Goal: Transaction & Acquisition: Purchase product/service

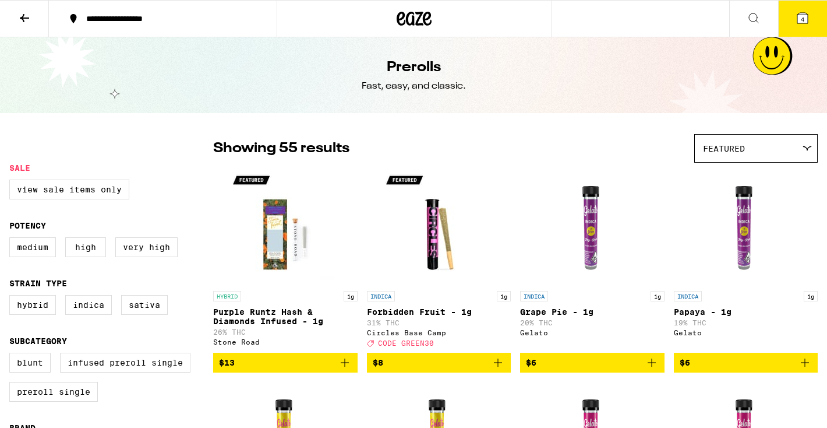
click at [812, 17] on button "4" at bounding box center [802, 19] width 49 height 36
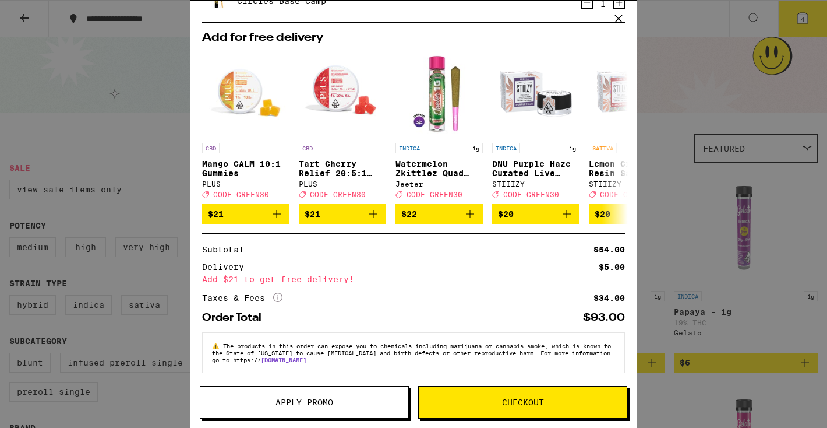
scroll to position [193, 0]
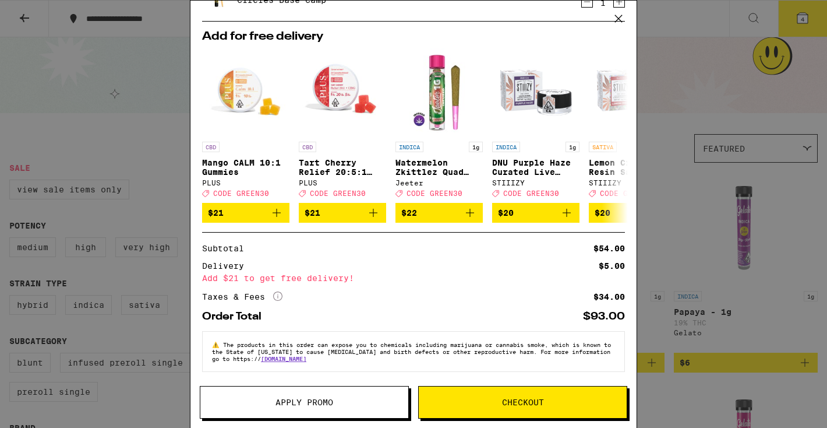
click at [341, 398] on span "Apply Promo" at bounding box center [304, 402] width 208 height 8
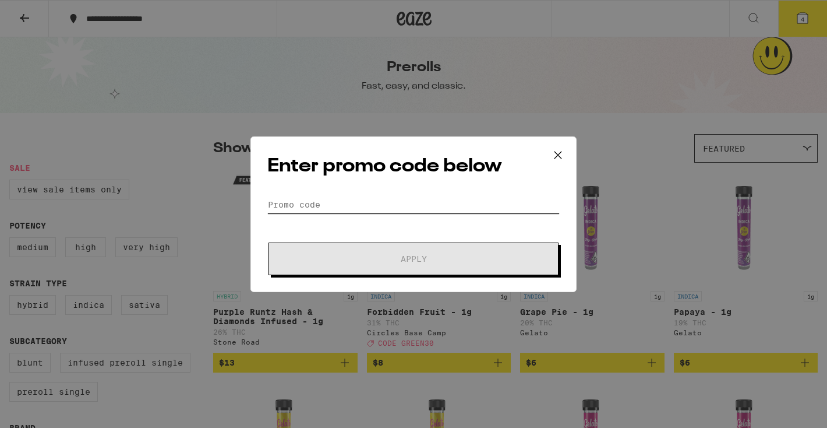
click at [320, 207] on input "Promo Code" at bounding box center [413, 204] width 292 height 17
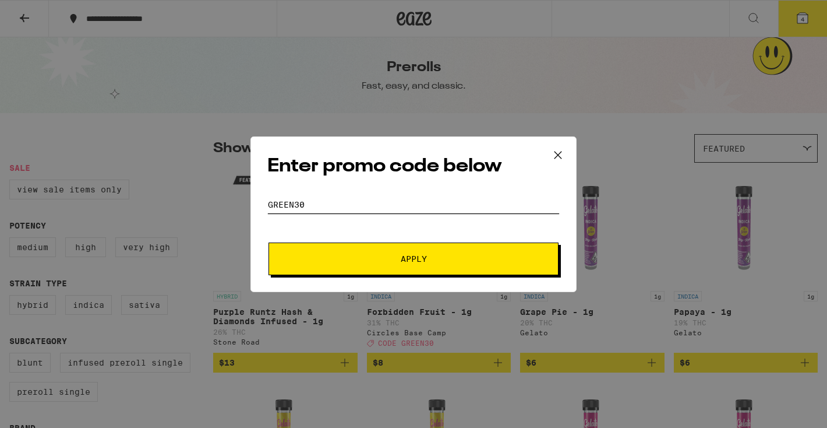
type input "green30"
click at [269, 242] on button "Apply" at bounding box center [414, 258] width 290 height 33
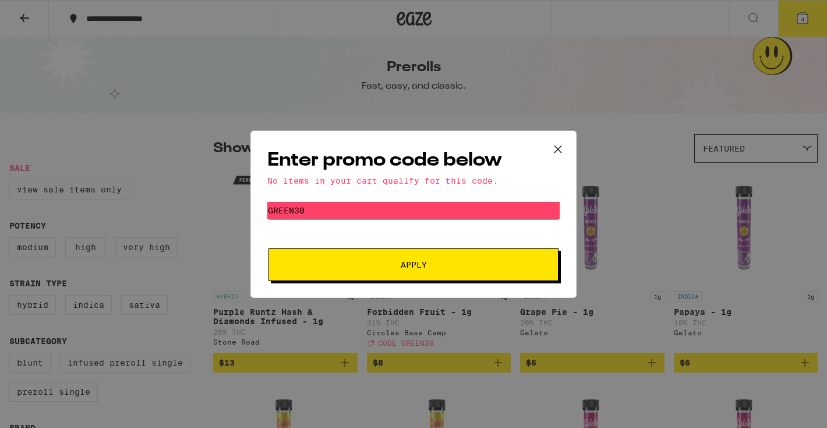
click at [559, 148] on icon at bounding box center [557, 148] width 17 height 17
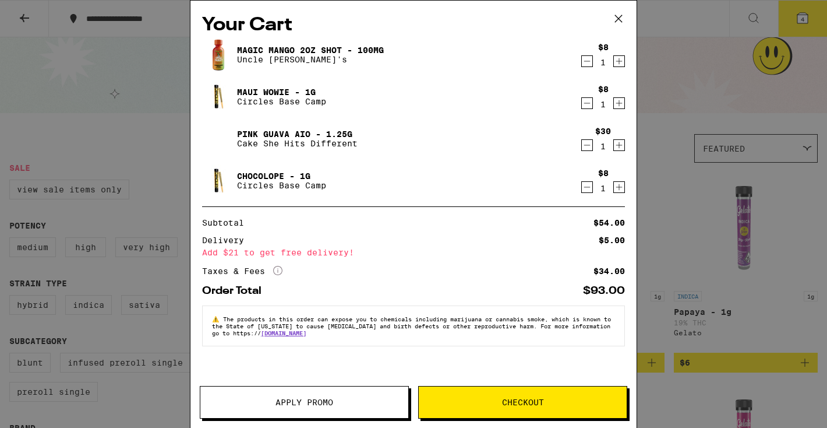
click at [531, 393] on button "Checkout" at bounding box center [522, 402] width 209 height 33
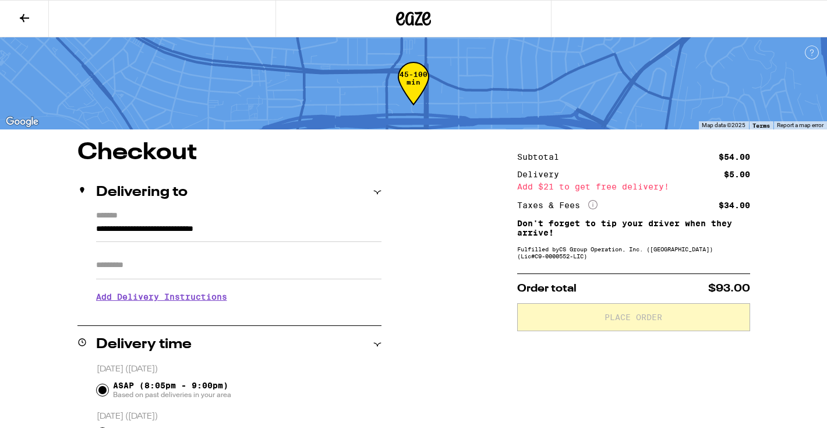
click at [19, 16] on icon at bounding box center [24, 18] width 14 height 14
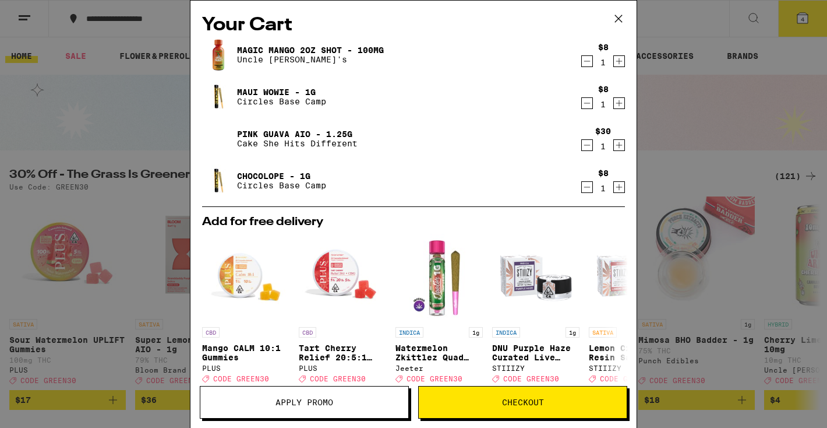
click at [587, 146] on icon "Decrement" at bounding box center [587, 145] width 10 height 14
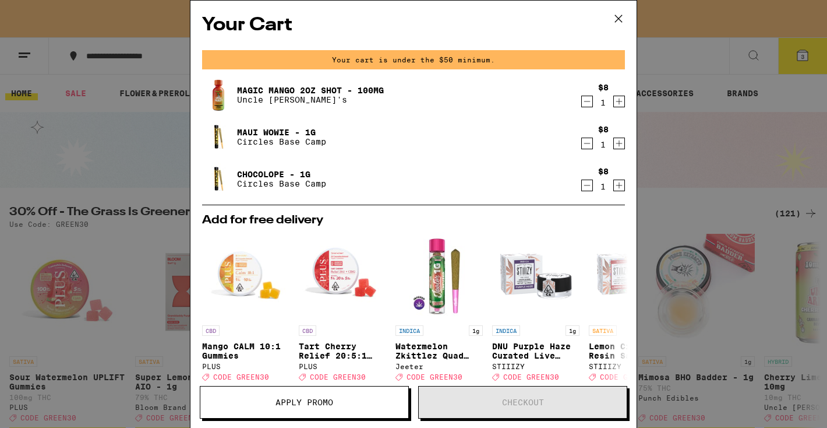
scroll to position [112, 0]
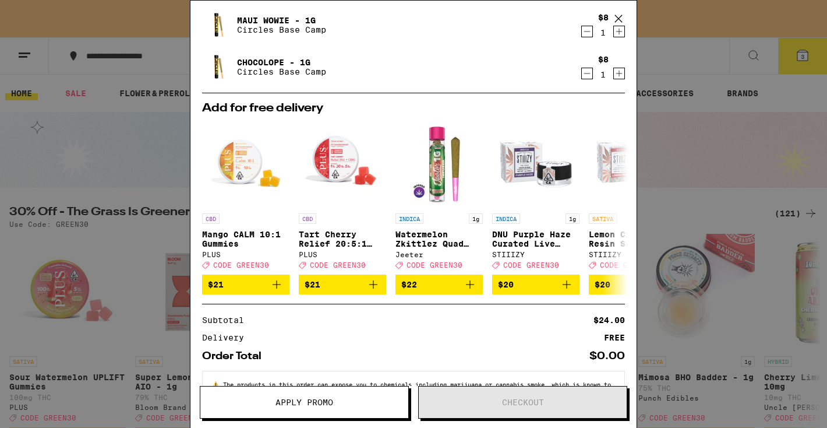
click at [668, 240] on div "Your Cart Your cart is under the $50 minimum. Magic Mango 2oz Shot - 100mg Uncl…" at bounding box center [413, 214] width 827 height 428
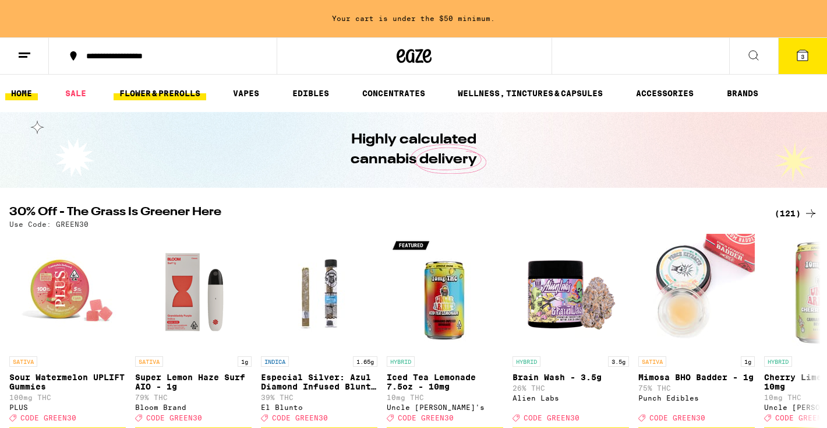
click at [149, 91] on link "FLOWER & PREROLLS" at bounding box center [160, 93] width 93 height 14
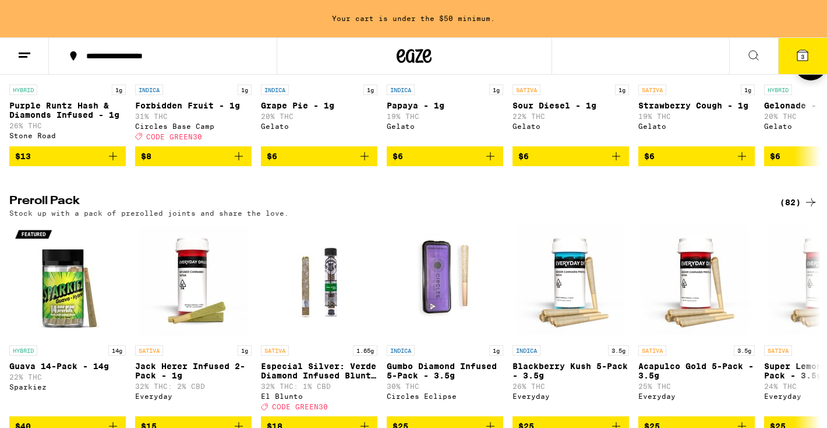
scroll to position [805, 0]
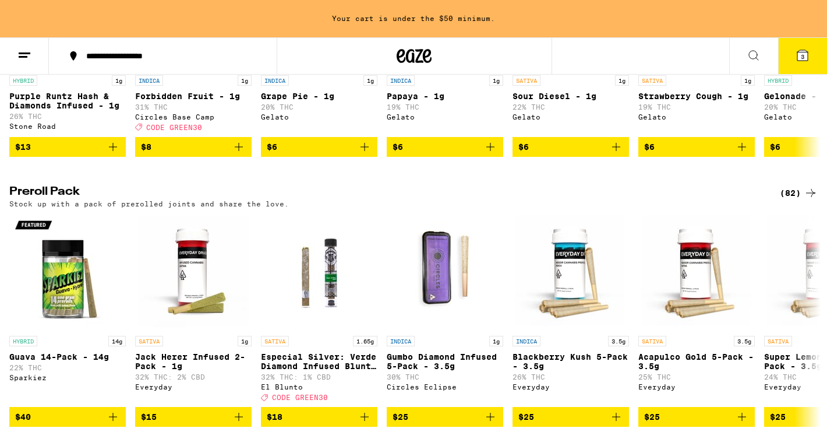
click at [796, 200] on div "(82)" at bounding box center [799, 193] width 38 height 14
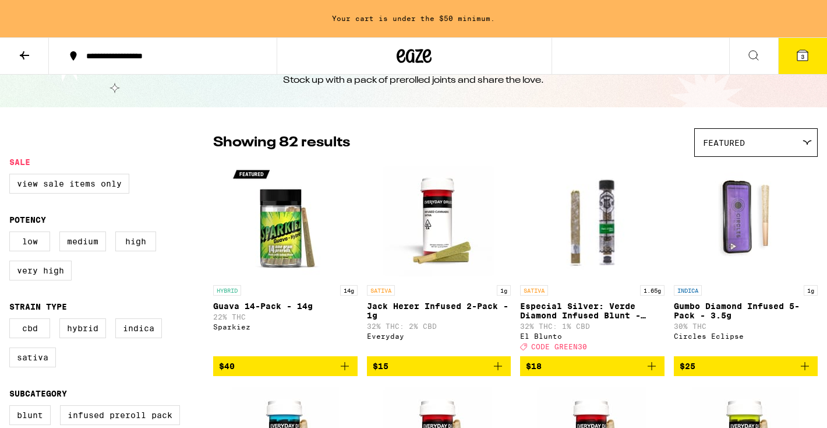
scroll to position [45, 0]
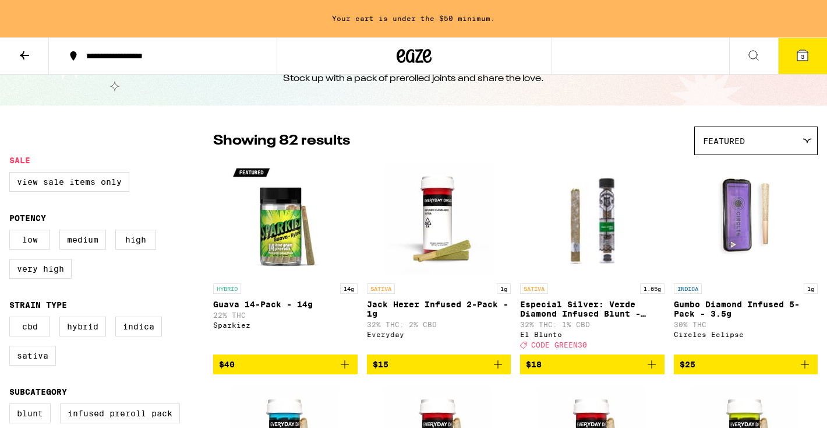
click at [715, 140] on span "Featured" at bounding box center [724, 140] width 42 height 9
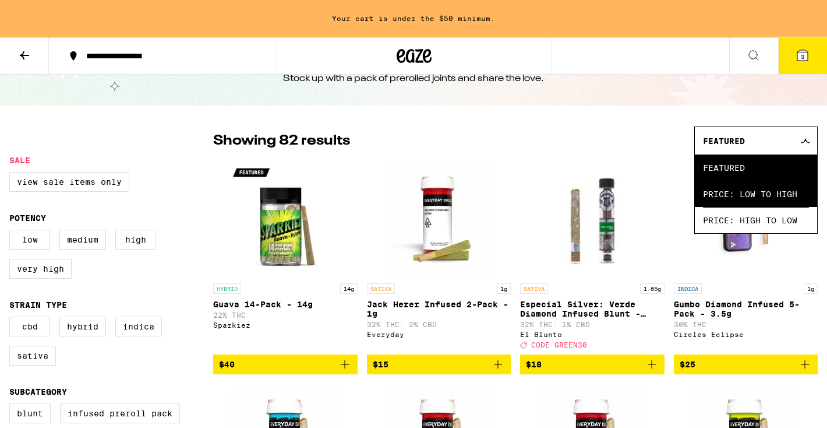
click at [732, 189] on span "Price: Low to High" at bounding box center [756, 194] width 106 height 26
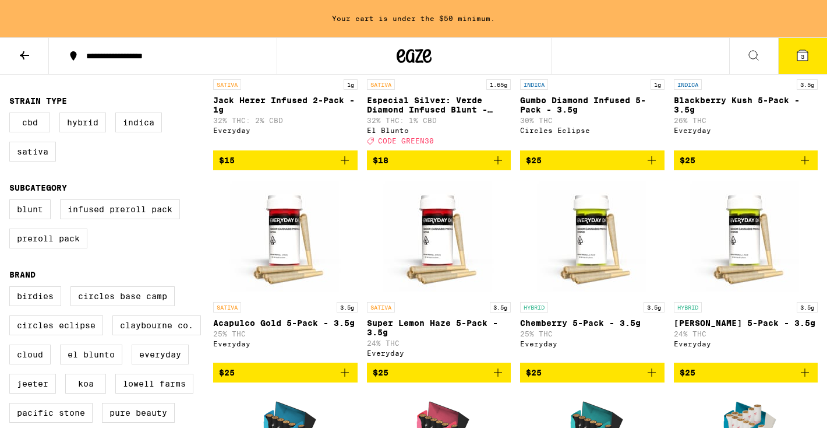
scroll to position [257, 0]
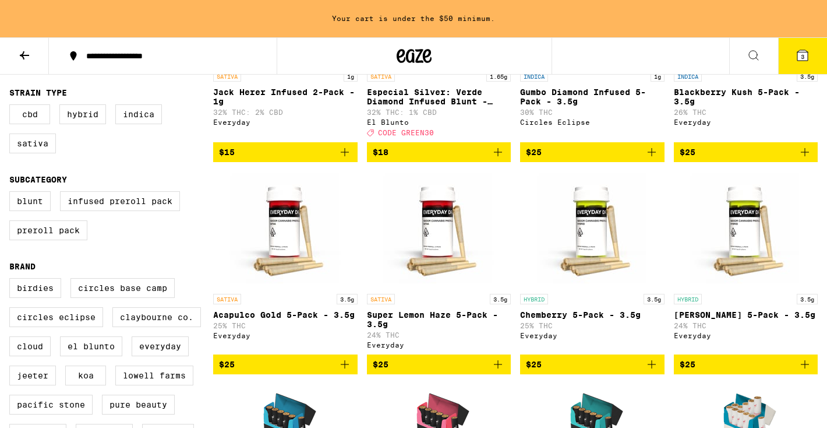
click at [655, 371] on icon "Add to bag" at bounding box center [652, 364] width 14 height 14
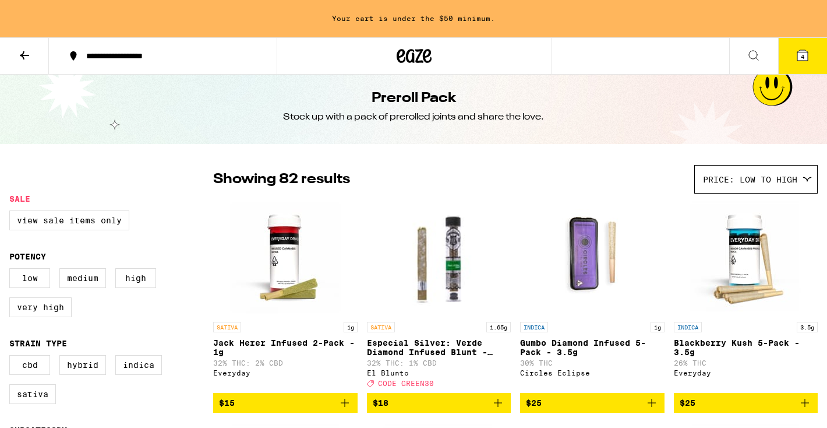
scroll to position [0, 0]
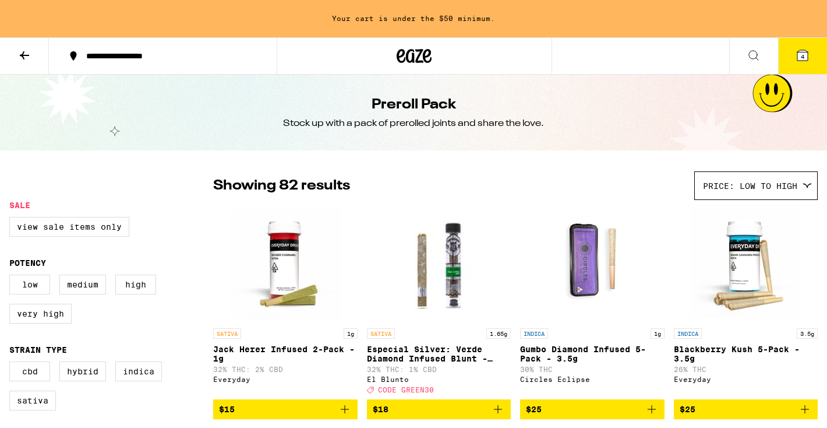
click at [795, 55] on button "4" at bounding box center [802, 56] width 49 height 36
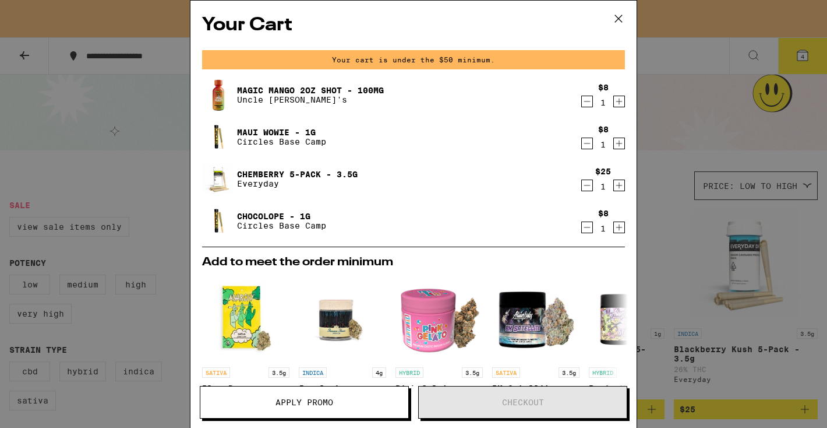
click at [616, 18] on icon at bounding box center [618, 18] width 17 height 17
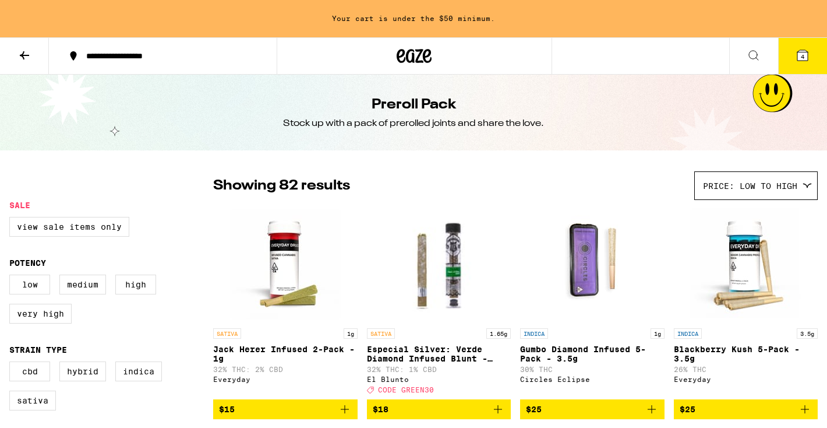
click at [22, 58] on icon at bounding box center [24, 55] width 14 height 14
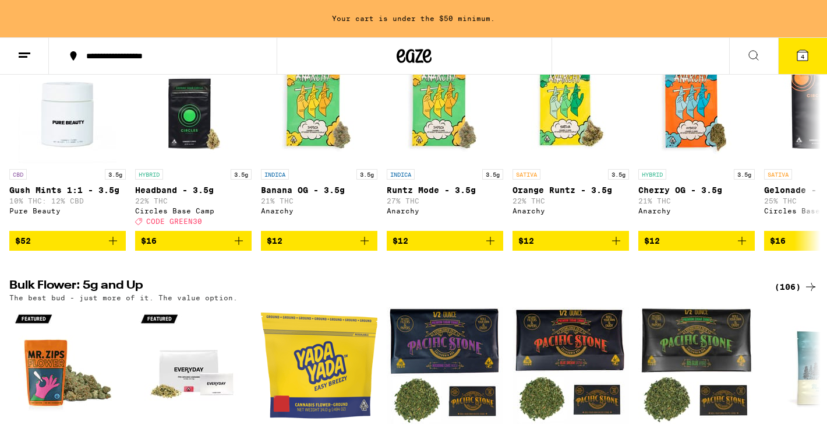
scroll to position [185, 0]
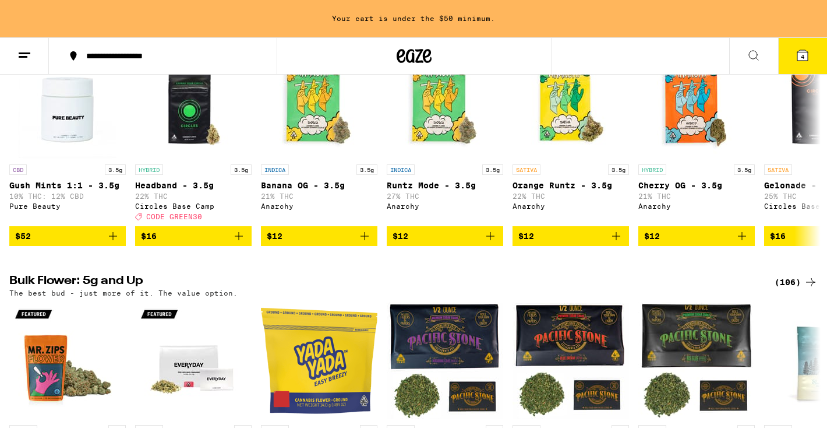
click at [795, 67] on button "4" at bounding box center [802, 56] width 49 height 36
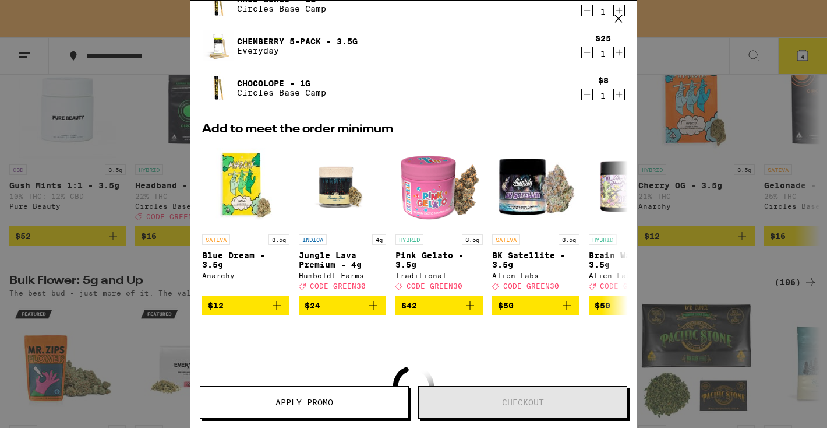
scroll to position [266, 0]
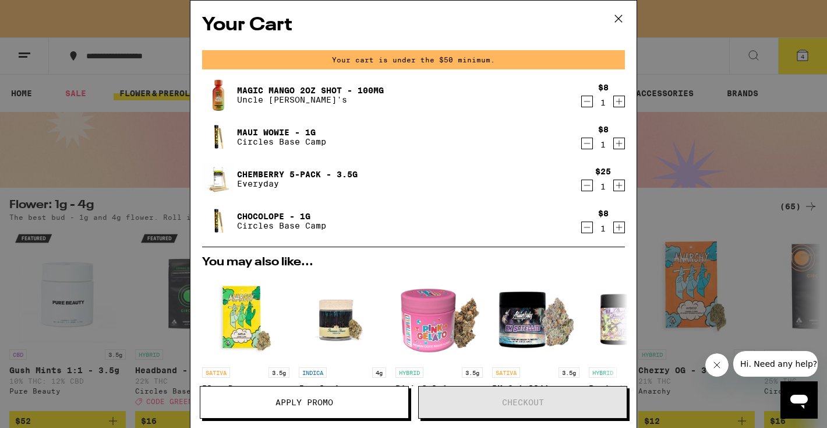
click at [584, 189] on icon "Decrement" at bounding box center [587, 185] width 10 height 14
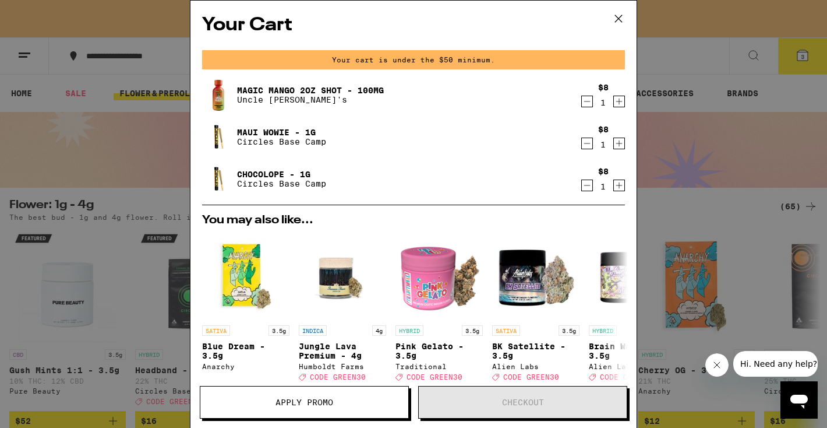
click at [678, 156] on div "Your Cart Your cart is under the $50 minimum. Magic Mango 2oz Shot - 100mg Uncl…" at bounding box center [413, 214] width 827 height 428
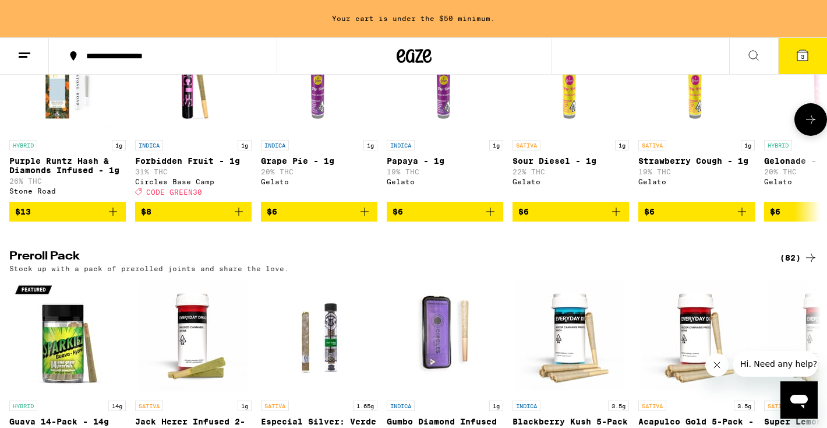
scroll to position [764, 0]
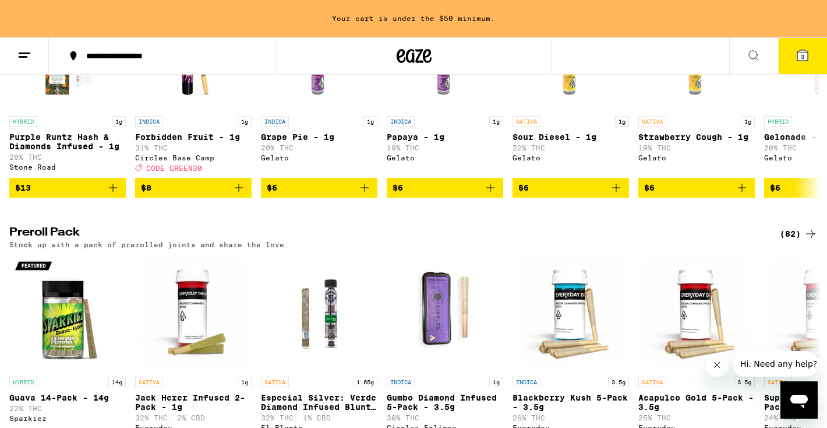
click at [802, 241] on div "(82)" at bounding box center [799, 234] width 38 height 14
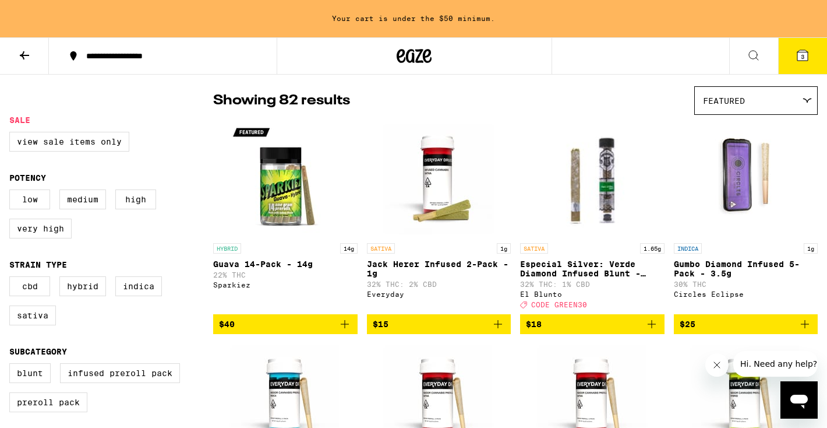
scroll to position [92, 0]
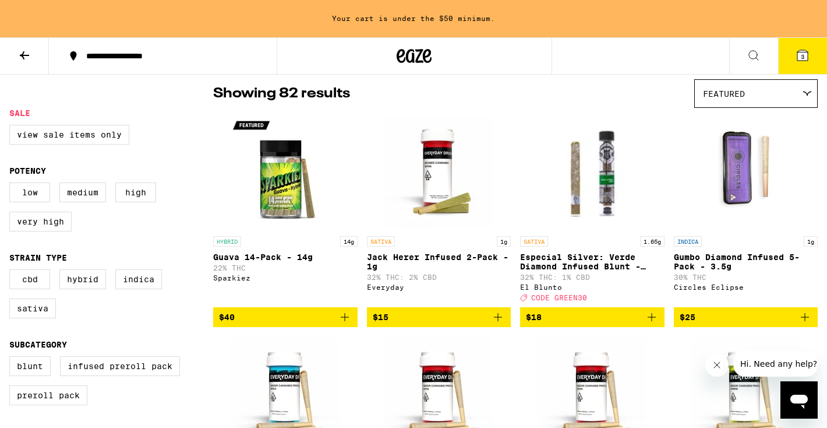
click at [757, 105] on div "Featured" at bounding box center [756, 93] width 122 height 27
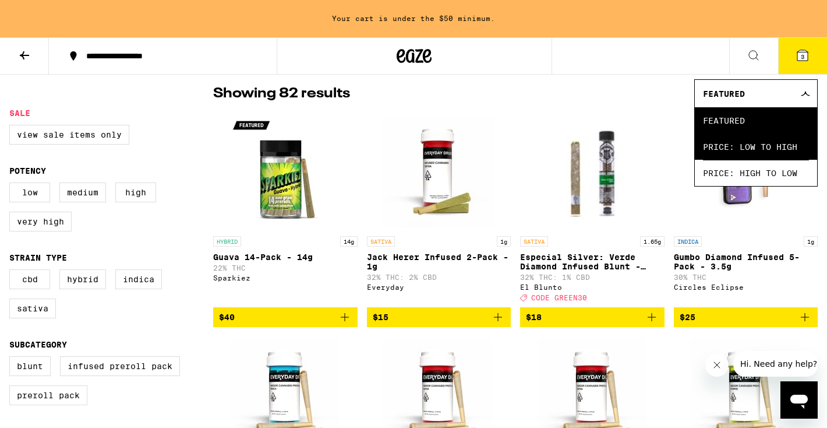
click at [737, 153] on span "Price: Low to High" at bounding box center [756, 146] width 106 height 26
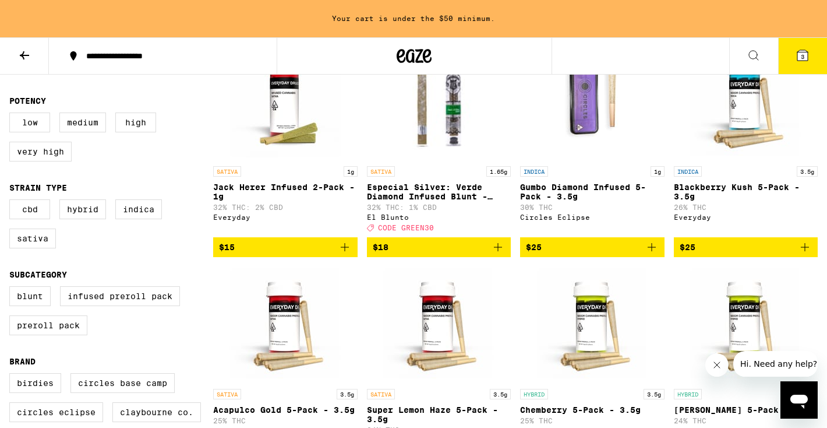
scroll to position [139, 0]
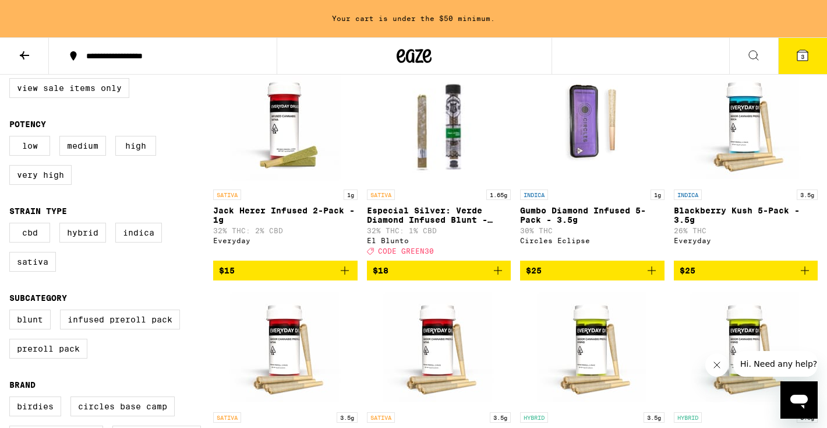
click at [590, 276] on span "$25" at bounding box center [592, 270] width 133 height 14
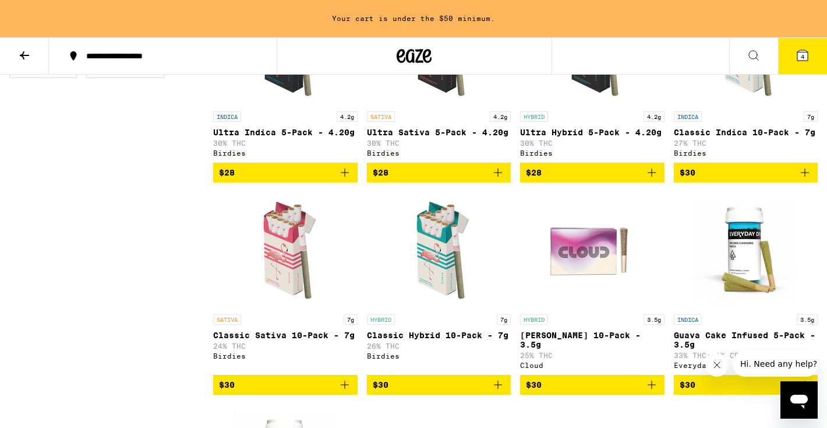
scroll to position [675, 0]
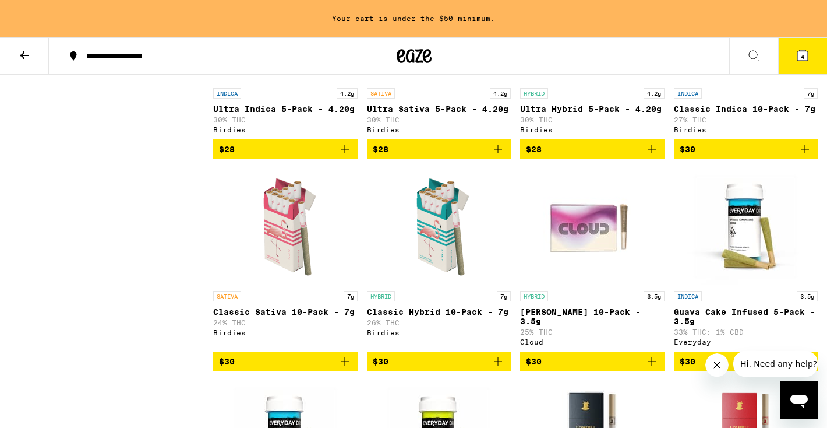
click at [741, 156] on span "$30" at bounding box center [746, 149] width 133 height 14
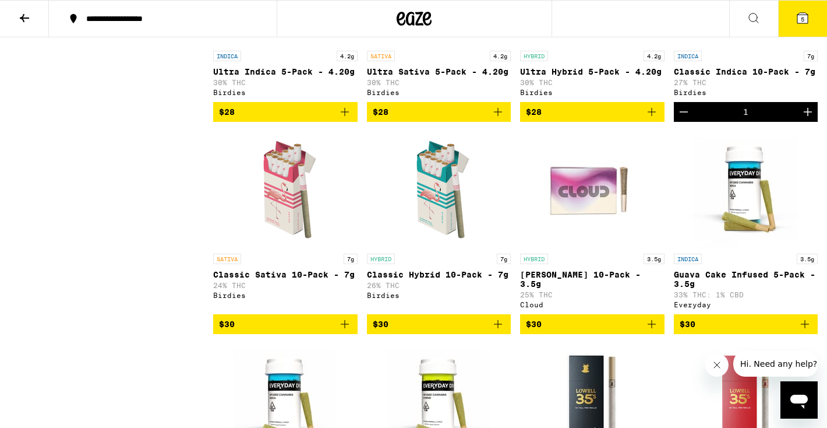
scroll to position [637, 0]
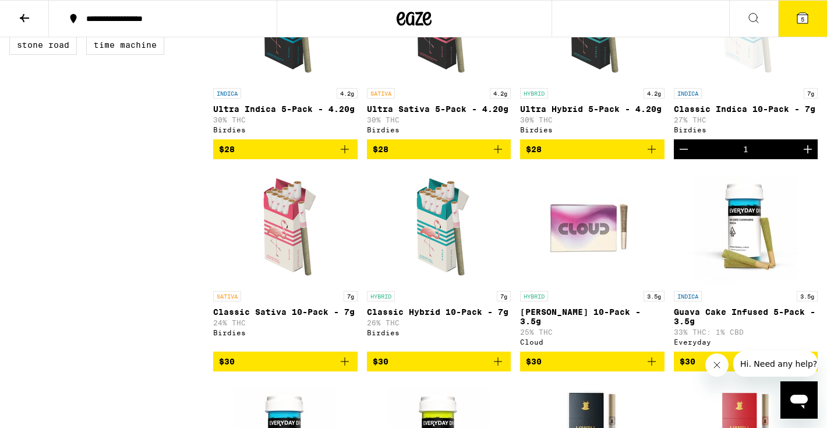
click at [757, 159] on div "1" at bounding box center [746, 149] width 144 height 20
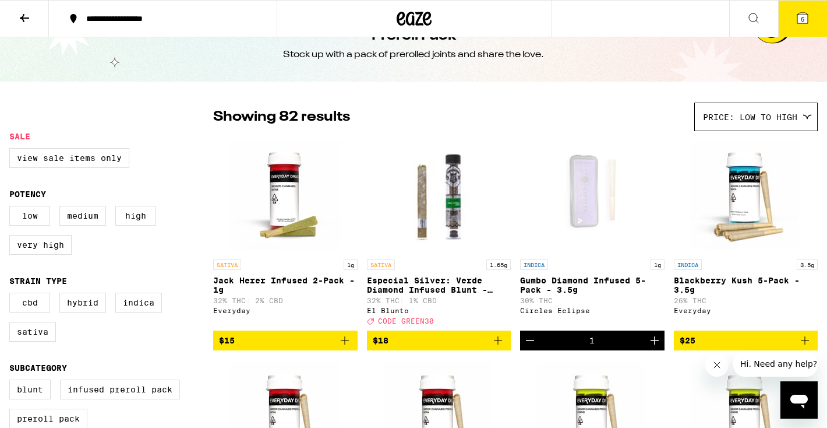
scroll to position [8, 0]
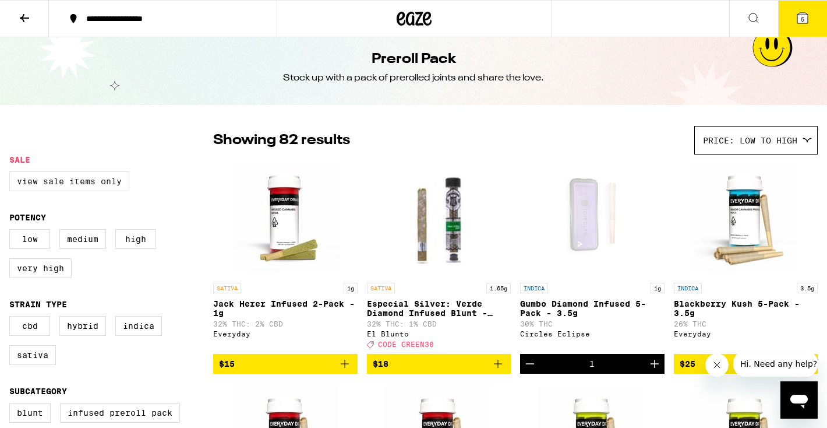
click at [94, 188] on label "View Sale Items Only" at bounding box center [69, 181] width 120 height 20
click at [12, 174] on input "View Sale Items Only" at bounding box center [12, 173] width 1 height 1
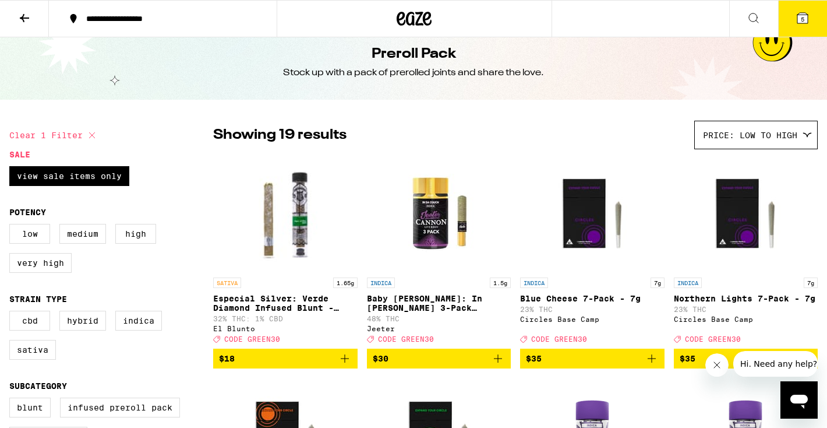
scroll to position [8, 0]
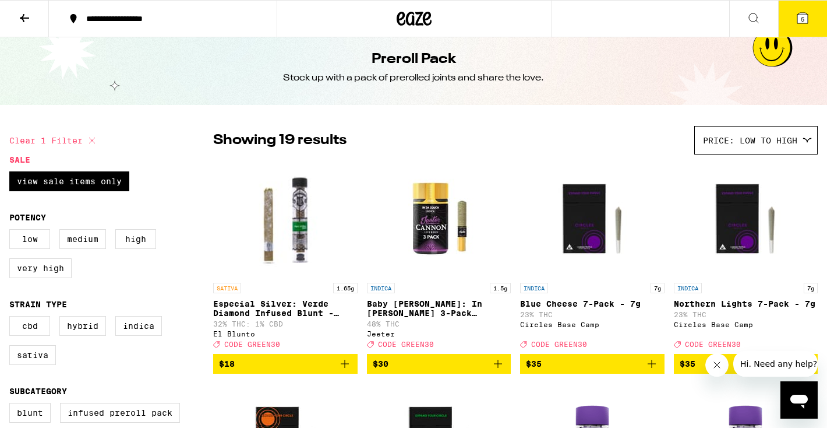
click at [94, 141] on icon at bounding box center [92, 140] width 14 height 14
checkbox input "false"
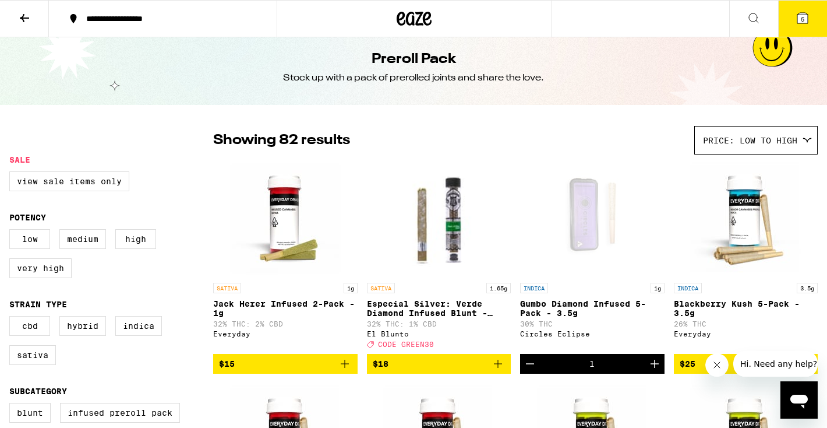
click at [25, 19] on icon at bounding box center [24, 18] width 14 height 14
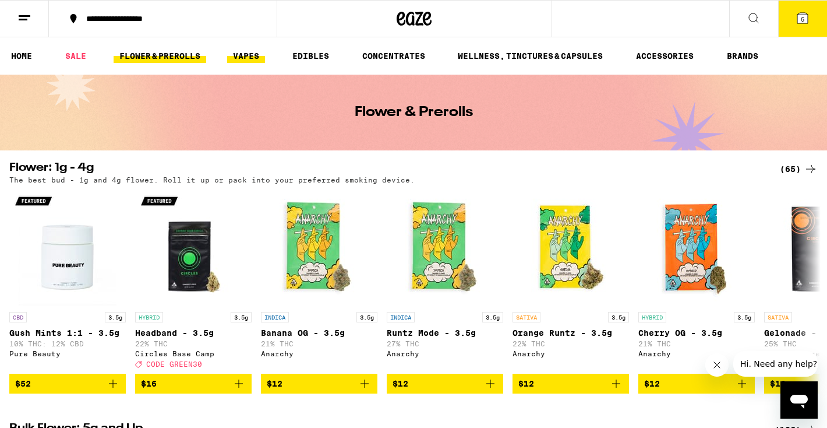
click at [255, 60] on link "VAPES" at bounding box center [246, 56] width 38 height 14
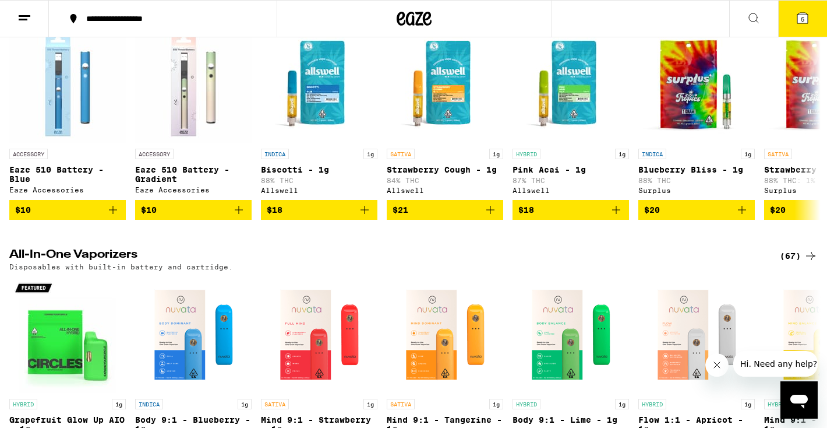
scroll to position [186, 0]
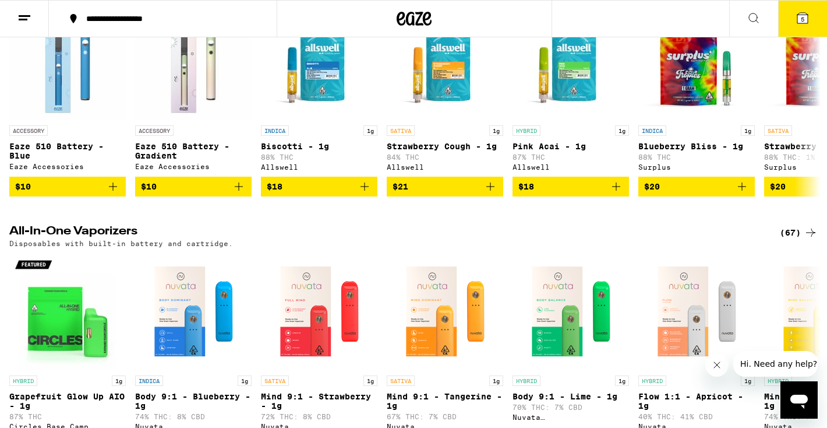
click at [790, 238] on div "(67)" at bounding box center [799, 232] width 38 height 14
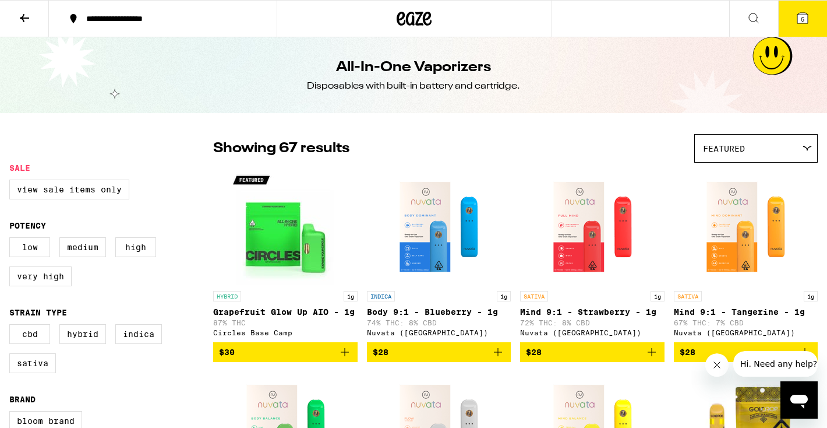
click at [795, 149] on div "Featured" at bounding box center [756, 148] width 122 height 27
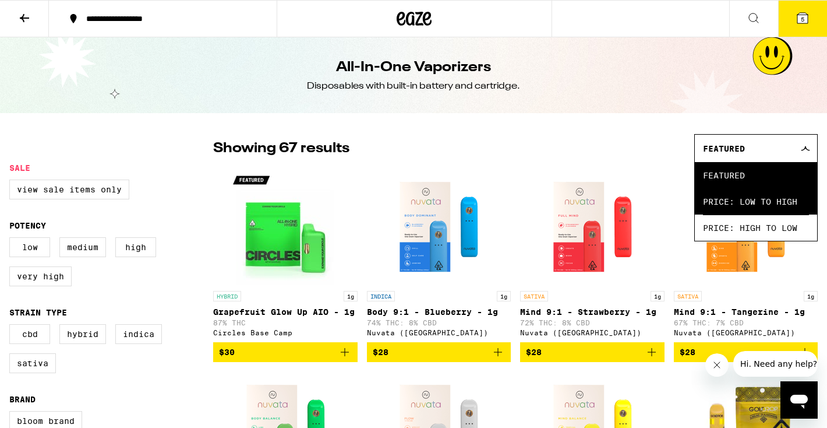
click at [780, 211] on span "Price: Low to High" at bounding box center [756, 201] width 106 height 26
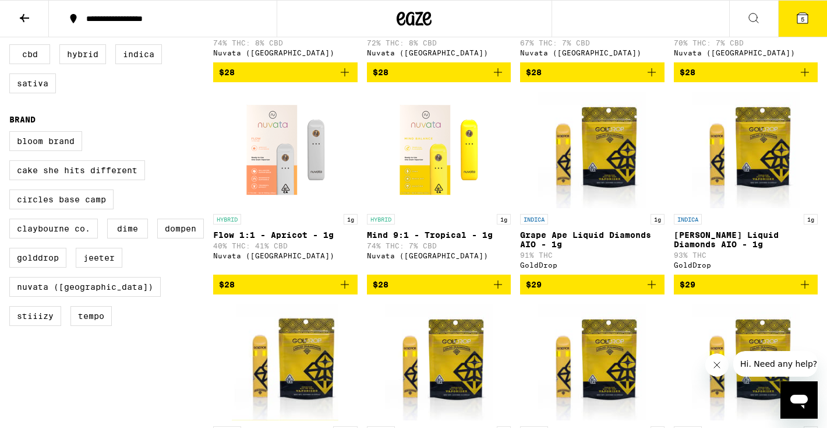
scroll to position [256, 0]
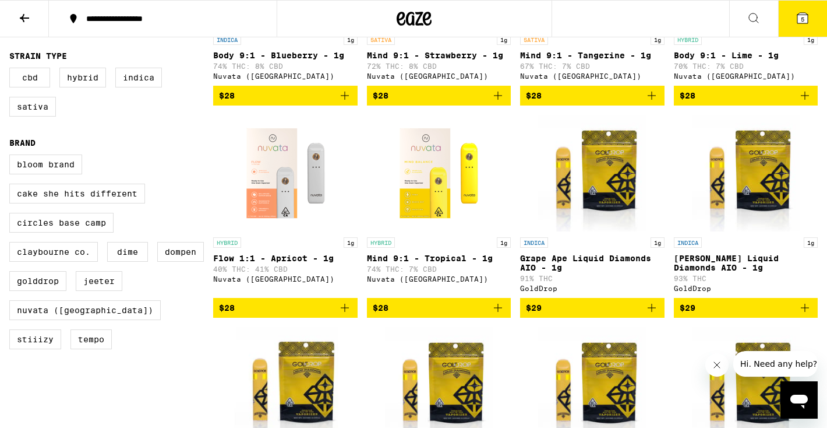
click at [400, 315] on span "$28" at bounding box center [439, 308] width 133 height 14
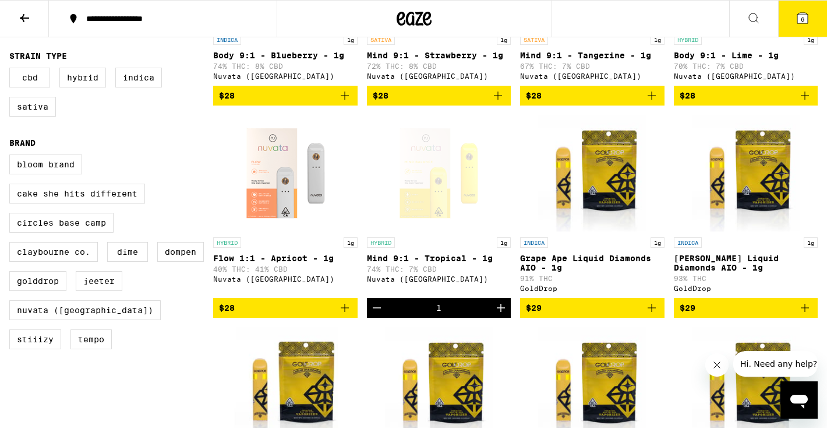
click at [33, 23] on button at bounding box center [24, 19] width 49 height 37
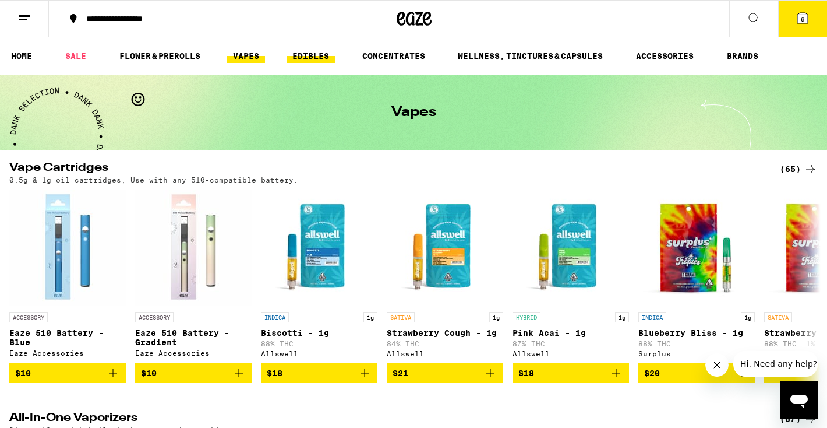
click at [317, 59] on link "EDIBLES" at bounding box center [311, 56] width 48 height 14
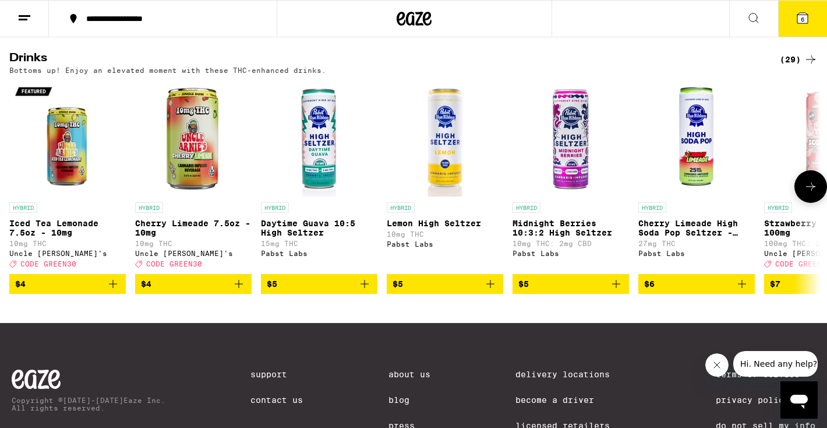
scroll to position [606, 0]
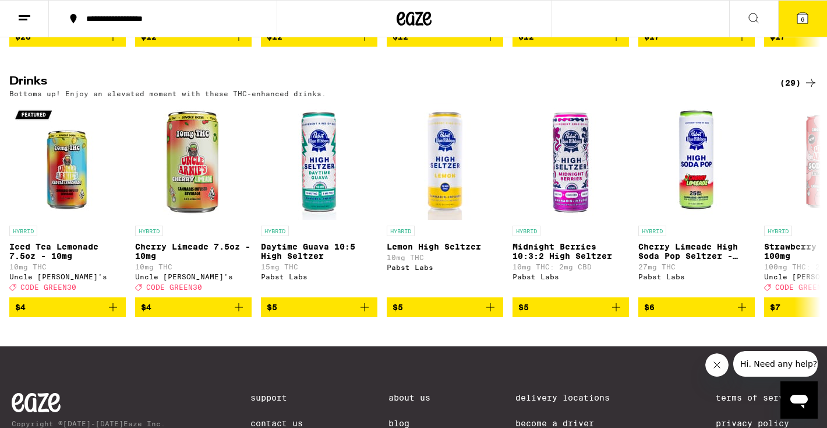
click at [802, 90] on div "(29)" at bounding box center [799, 83] width 38 height 14
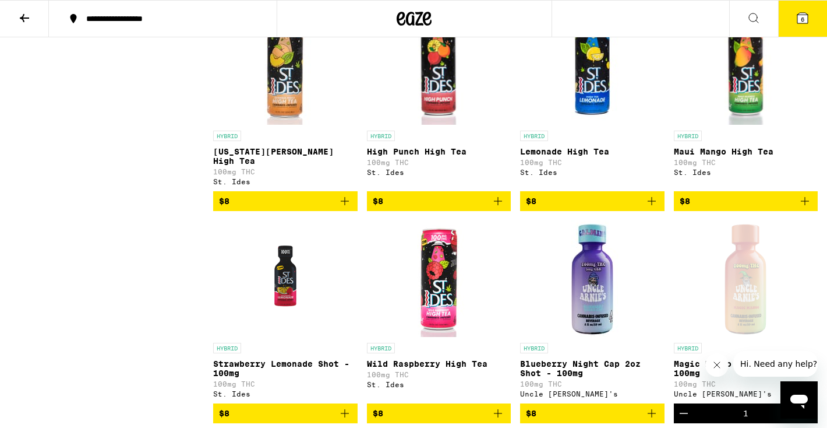
scroll to position [629, 0]
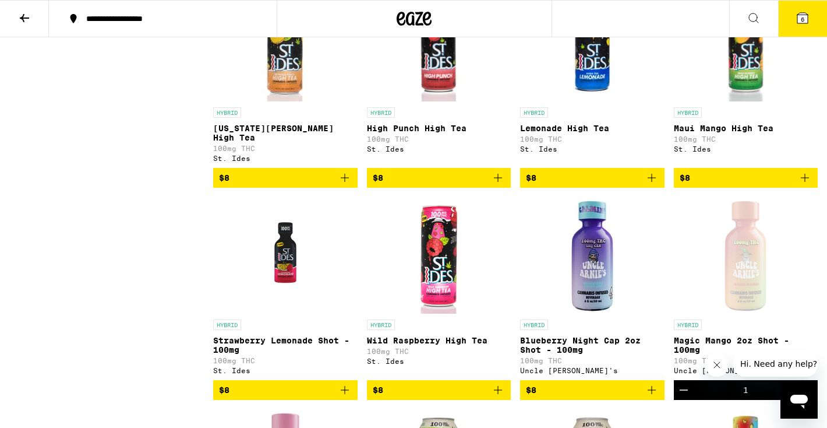
click at [802, 96] on img "Open page for Maui Mango High Tea from St. Ides" at bounding box center [746, 43] width 117 height 117
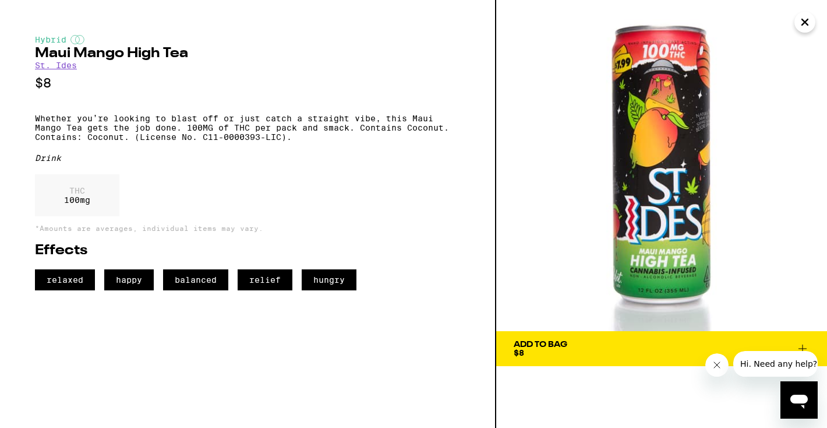
click at [801, 24] on icon "Close" at bounding box center [805, 21] width 14 height 17
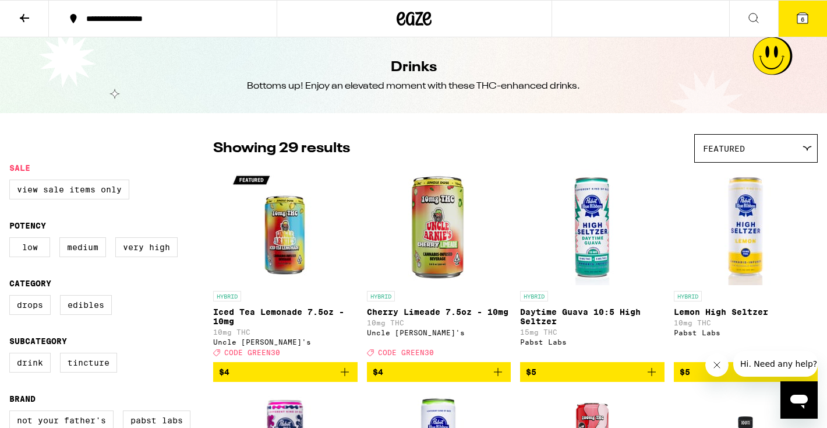
click at [801, 24] on icon at bounding box center [803, 18] width 14 height 14
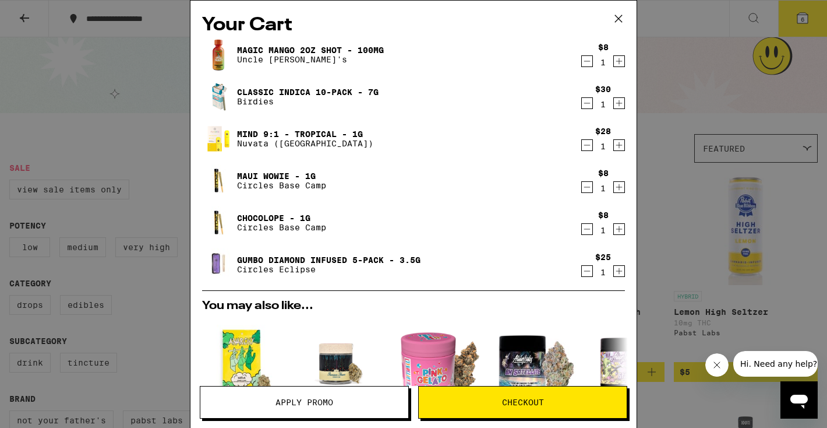
click at [584, 271] on icon "Decrement" at bounding box center [587, 271] width 10 height 14
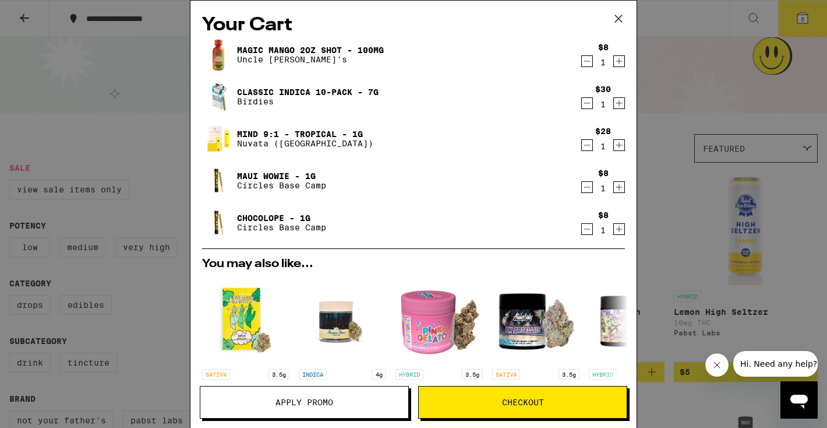
click at [591, 184] on icon "Decrement" at bounding box center [587, 187] width 10 height 14
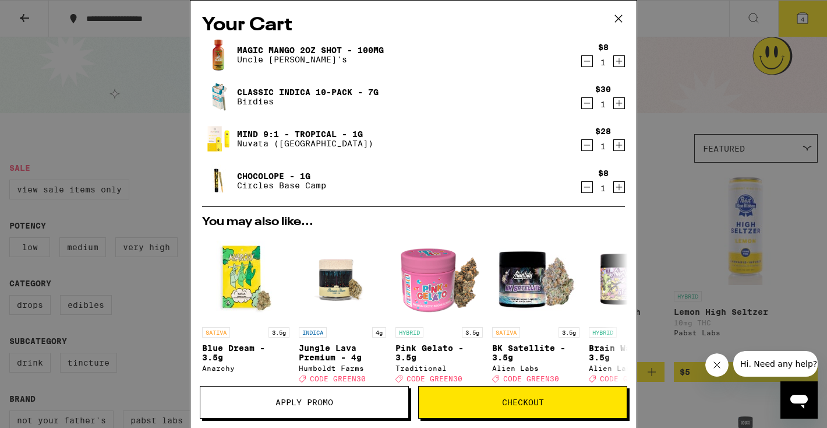
click at [588, 193] on icon "Decrement" at bounding box center [587, 187] width 10 height 14
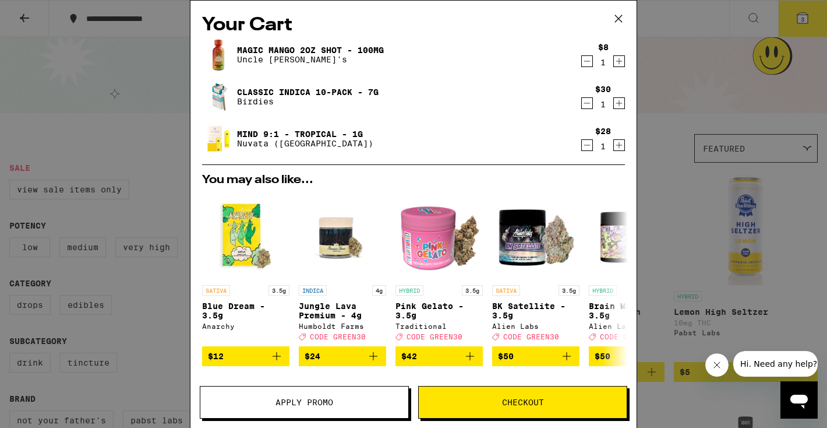
click at [664, 133] on div "Your Cart Magic Mango 2oz Shot - 100mg Uncle Arnie's $8 1 Classic Indica 10-Pac…" at bounding box center [413, 214] width 827 height 428
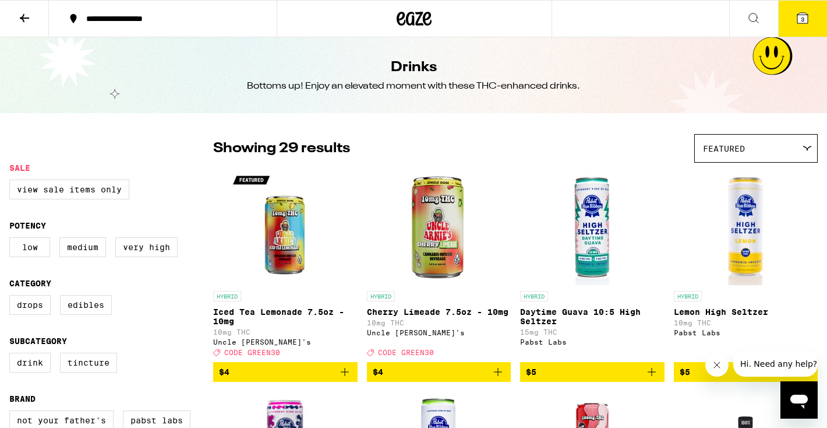
click at [36, 21] on button at bounding box center [24, 19] width 49 height 37
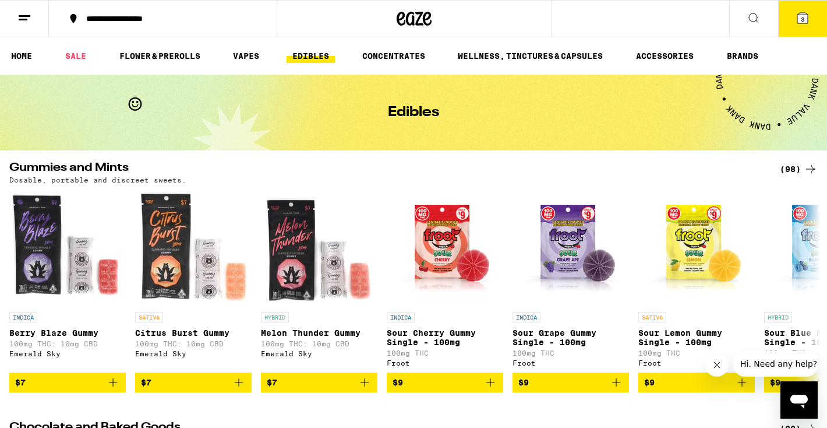
click at [790, 170] on div "(98)" at bounding box center [799, 169] width 38 height 14
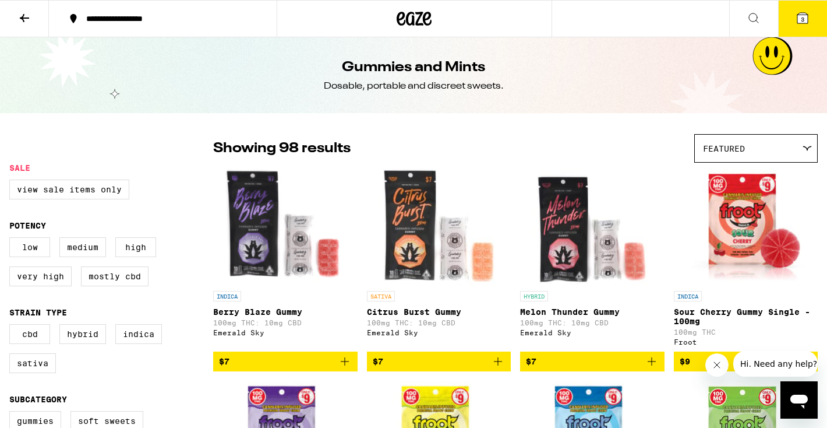
click at [775, 149] on div "Featured" at bounding box center [756, 148] width 122 height 27
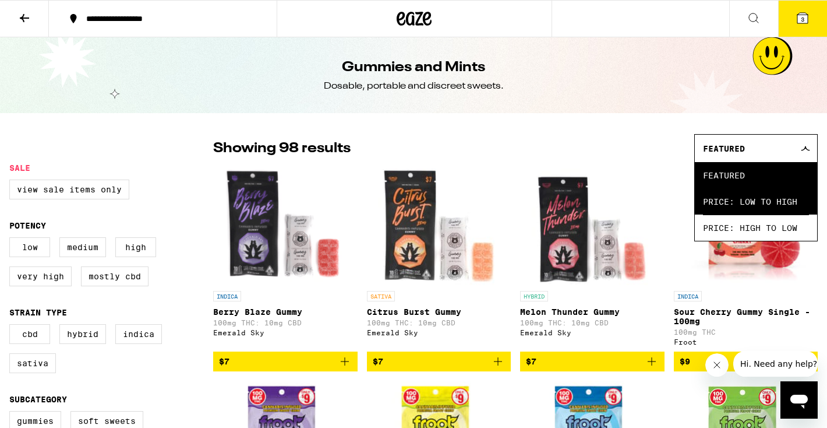
click at [769, 203] on span "Price: Low to High" at bounding box center [756, 201] width 106 height 26
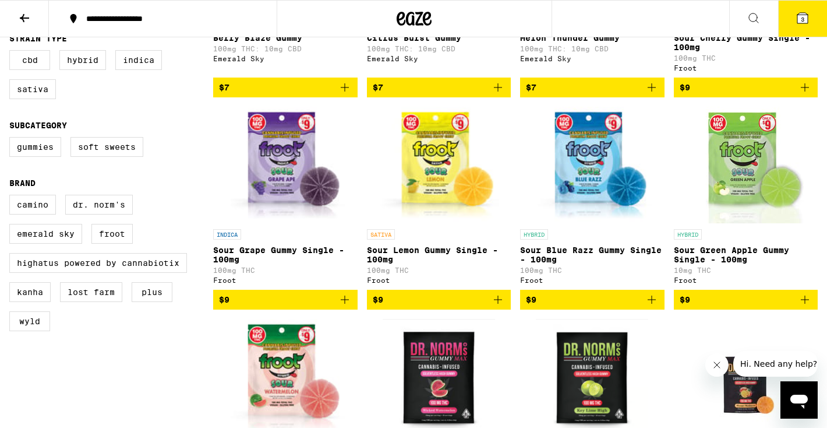
scroll to position [276, 0]
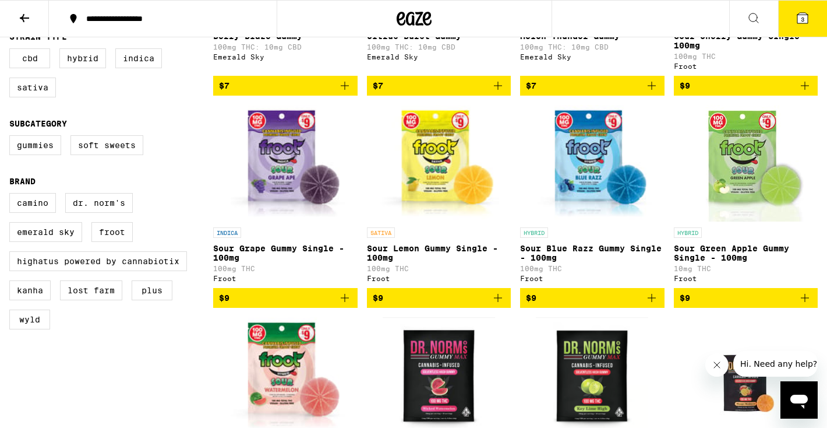
click at [595, 305] on span "$9" at bounding box center [592, 298] width 133 height 14
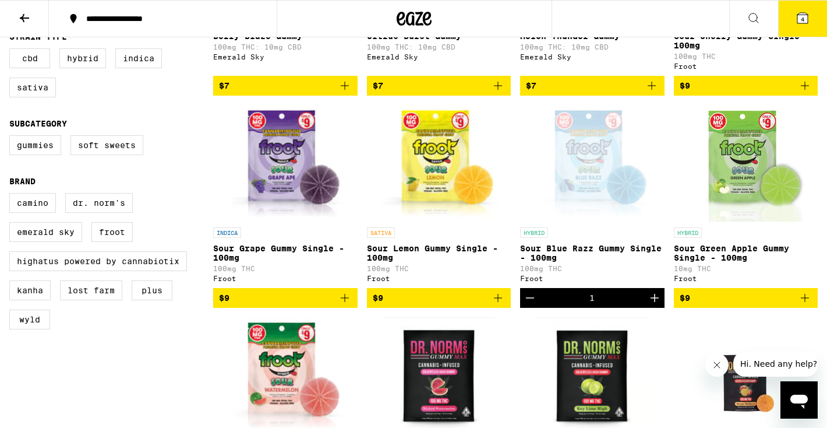
click at [655, 305] on icon "Increment" at bounding box center [655, 298] width 14 height 14
click at [533, 305] on icon "Decrement" at bounding box center [530, 298] width 14 height 14
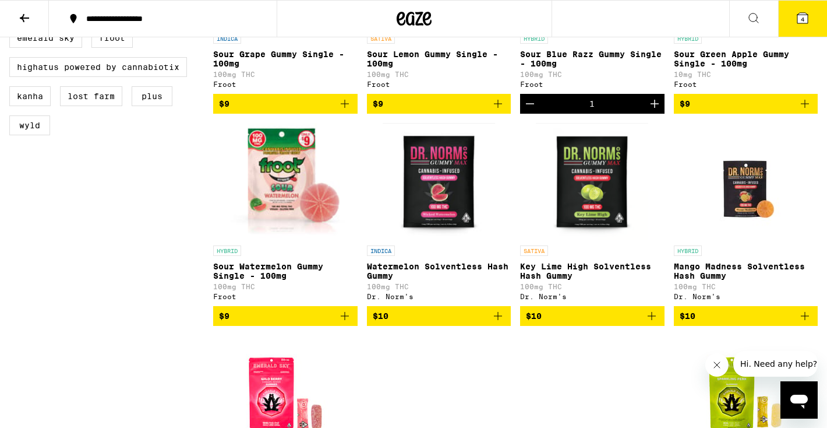
scroll to position [0, 0]
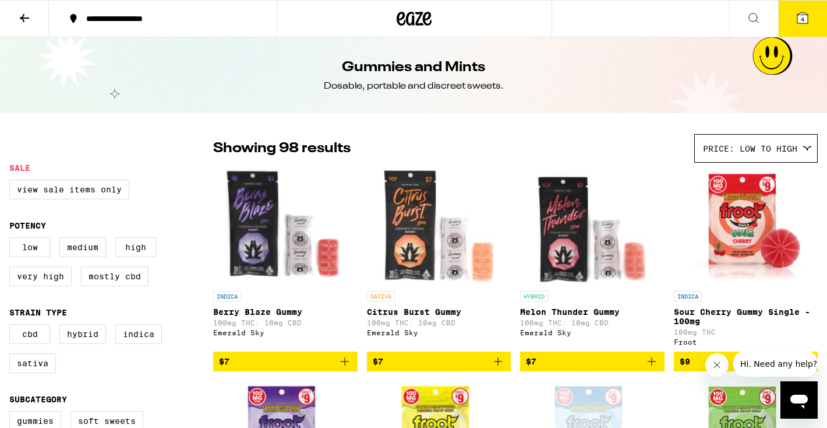
click at [24, 16] on icon at bounding box center [24, 18] width 14 height 14
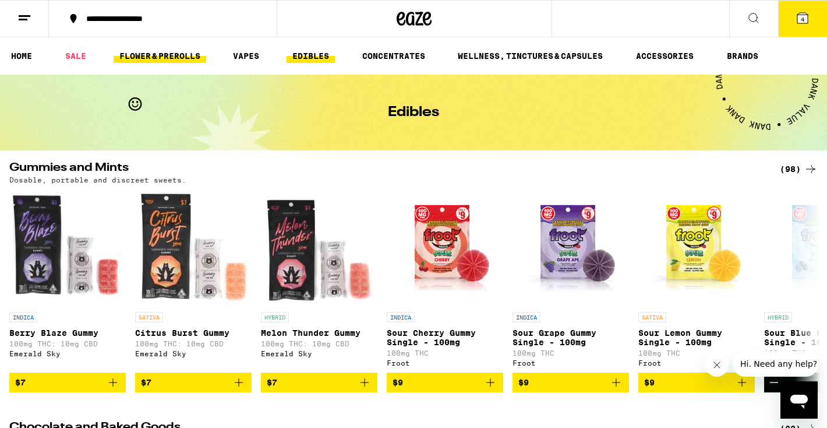
click at [164, 60] on link "FLOWER & PREROLLS" at bounding box center [160, 56] width 93 height 14
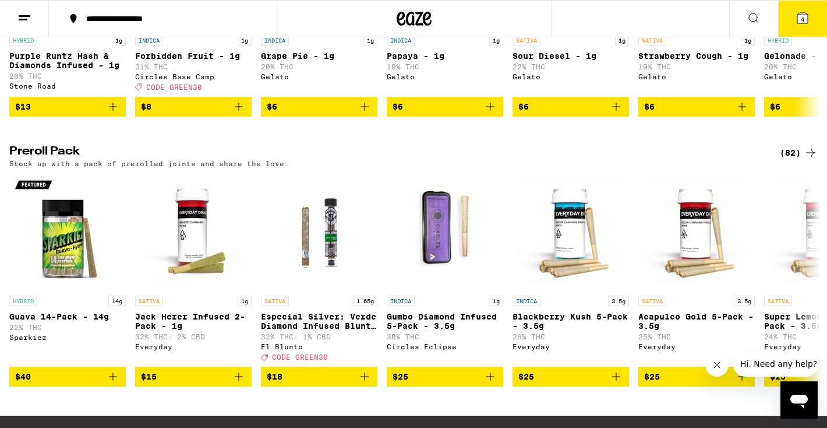
scroll to position [814, 0]
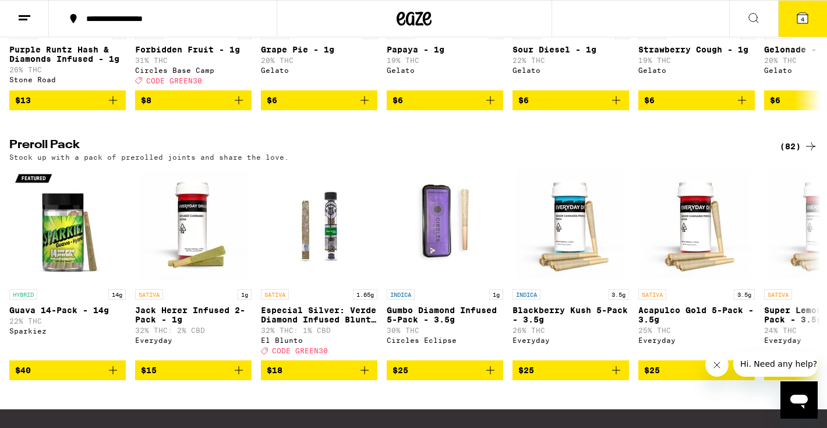
click at [806, 153] on icon at bounding box center [811, 146] width 14 height 14
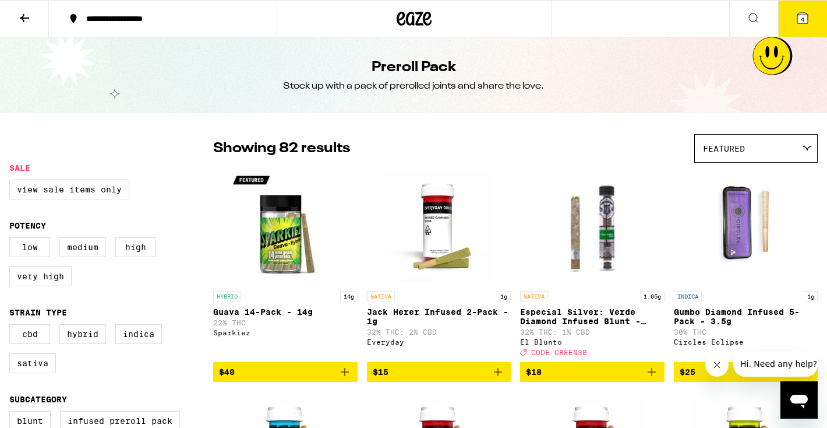
click at [753, 149] on div "Featured" at bounding box center [756, 148] width 122 height 27
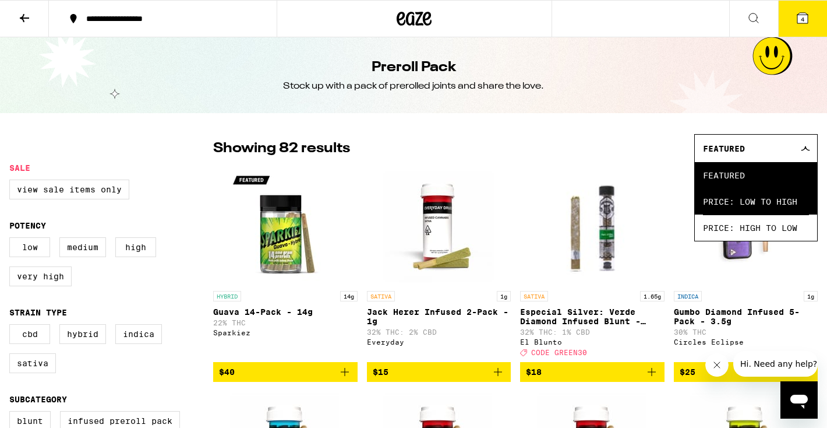
click at [727, 191] on span "Price: Low to High" at bounding box center [756, 201] width 106 height 26
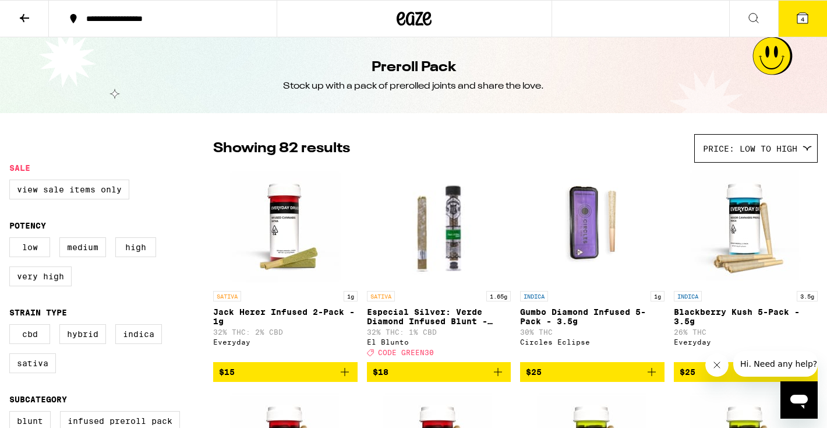
click at [20, 17] on icon at bounding box center [24, 18] width 9 height 8
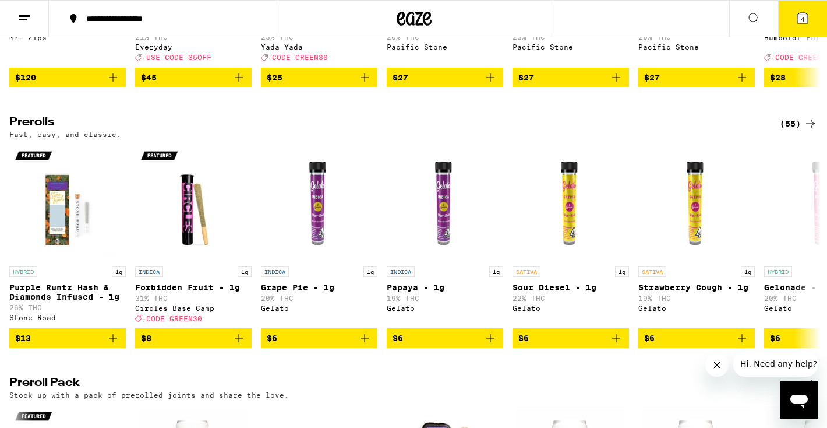
scroll to position [581, 0]
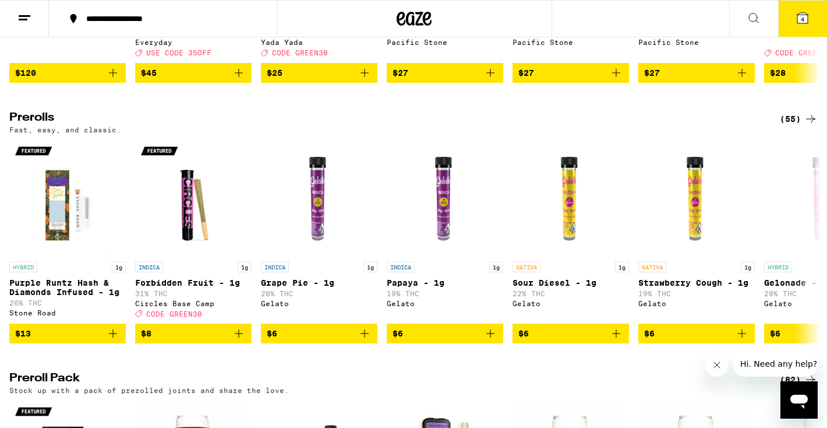
click at [788, 126] on div "(55)" at bounding box center [799, 119] width 38 height 14
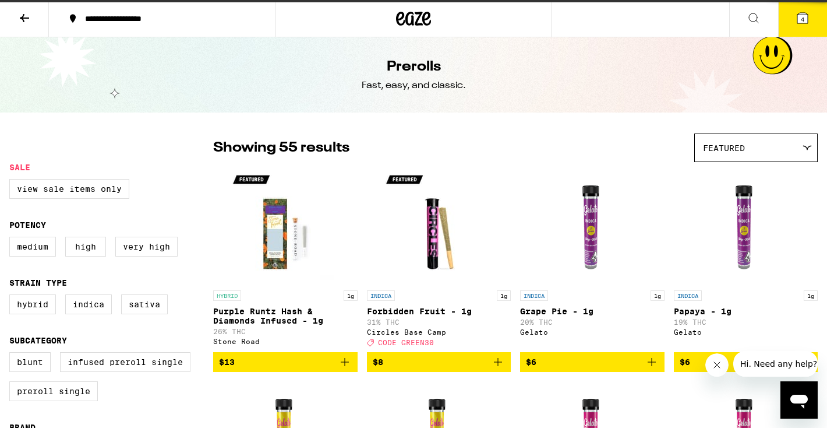
scroll to position [27, 0]
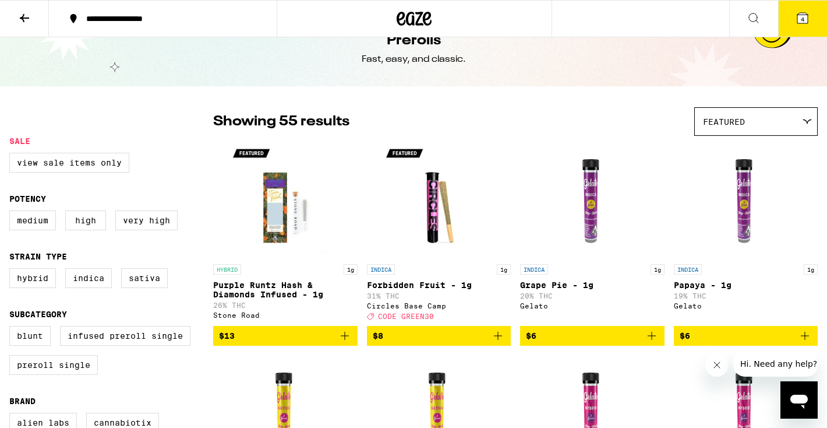
click at [791, 131] on div "Featured" at bounding box center [756, 121] width 122 height 27
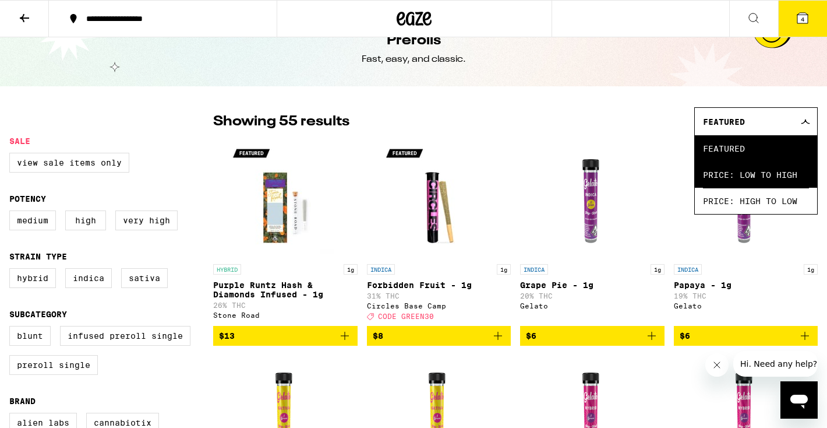
click at [769, 165] on span "Price: Low to High" at bounding box center [756, 174] width 106 height 26
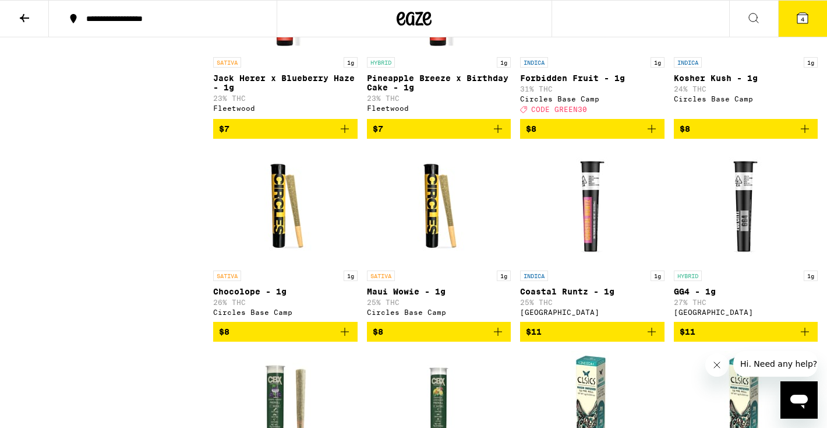
scroll to position [636, 0]
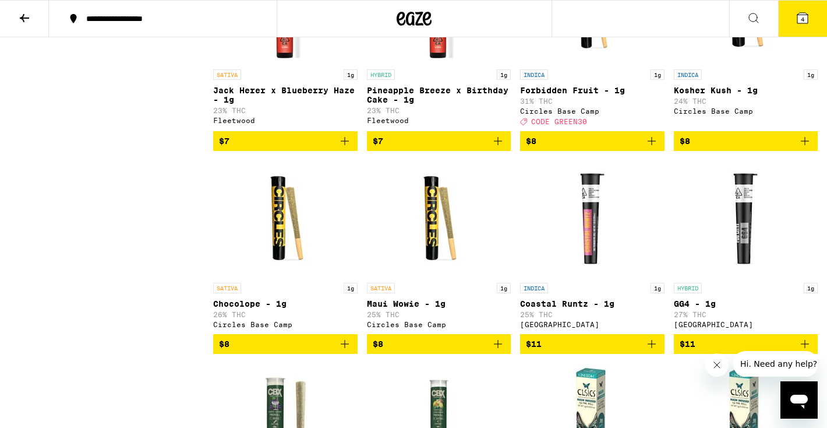
click at [347, 351] on icon "Add to bag" at bounding box center [345, 344] width 14 height 14
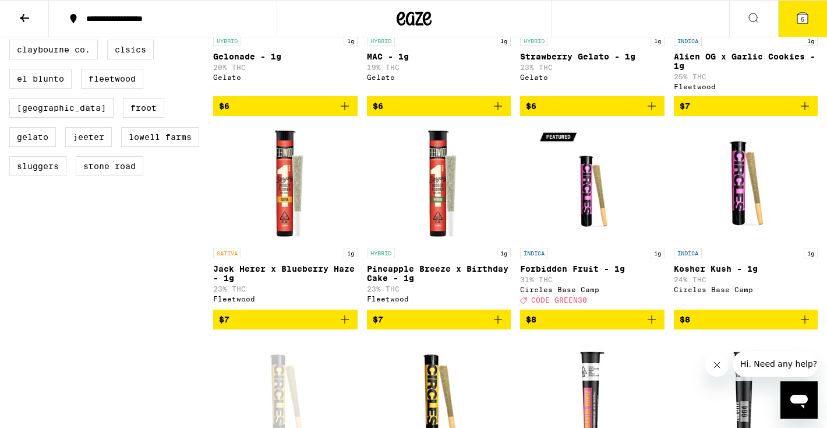
scroll to position [471, 0]
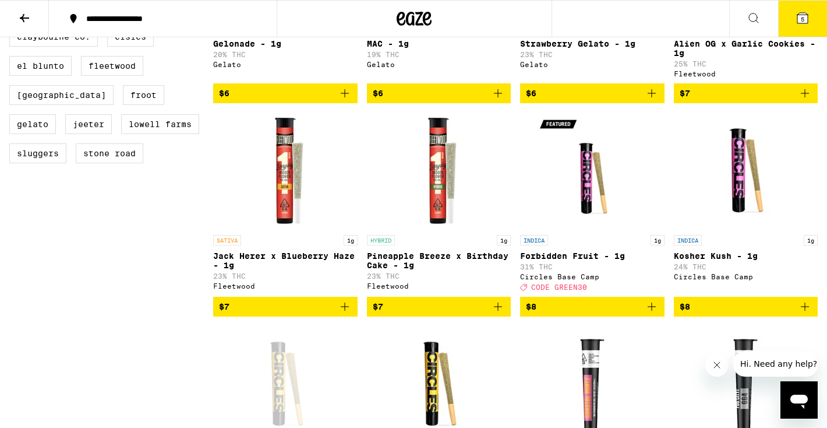
click at [648, 313] on icon "Add to bag" at bounding box center [652, 306] width 14 height 14
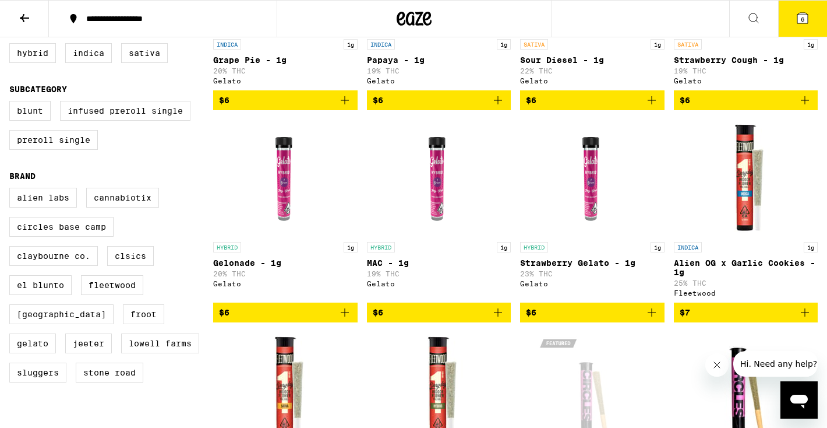
scroll to position [0, 0]
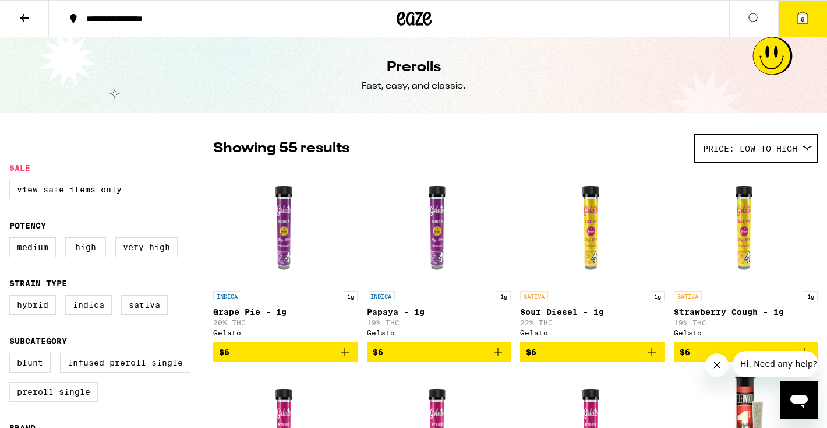
click at [801, 6] on button "6" at bounding box center [802, 19] width 49 height 36
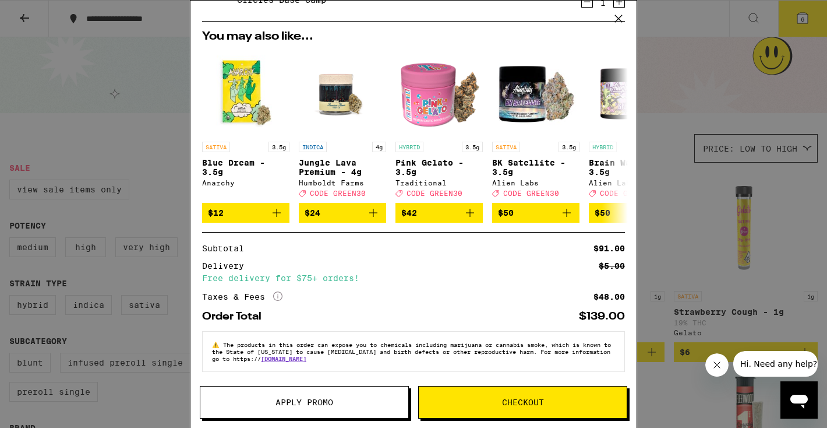
scroll to position [277, 0]
click at [522, 398] on span "Checkout" at bounding box center [523, 402] width 42 height 8
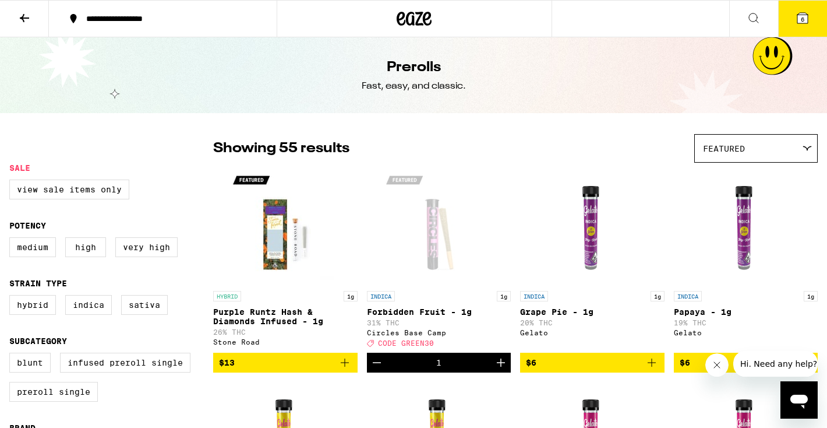
click at [791, 11] on button "6" at bounding box center [802, 19] width 49 height 36
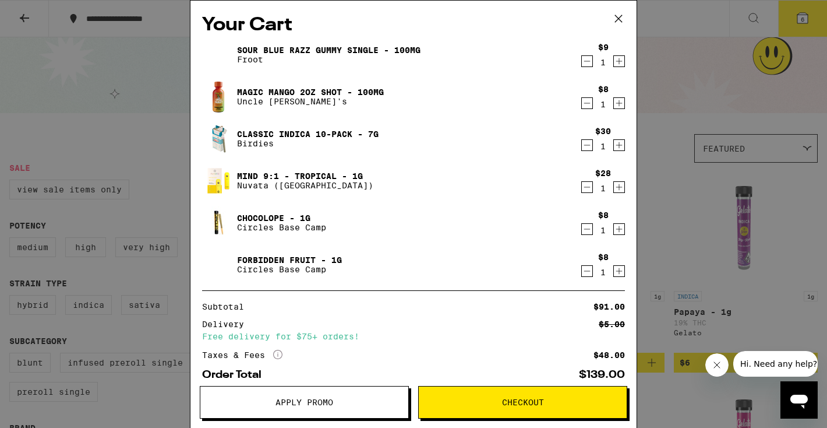
click at [720, 221] on div "Your Cart Sour Blue Razz Gummy Single - 100mg Froot $9 1 Magic Mango 2oz Shot -…" at bounding box center [413, 214] width 827 height 428
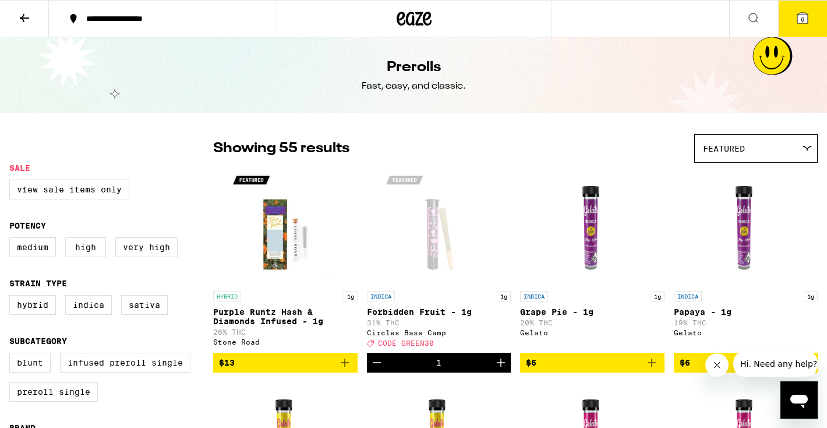
click at [29, 12] on icon at bounding box center [24, 18] width 14 height 14
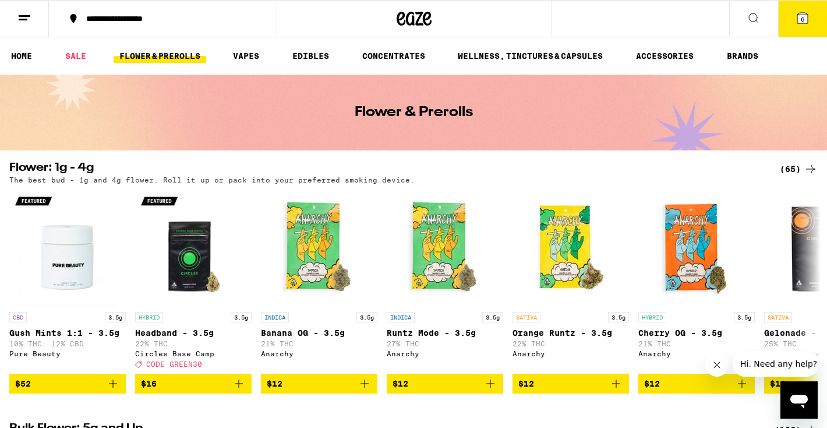
click at [776, 24] on button at bounding box center [753, 19] width 49 height 37
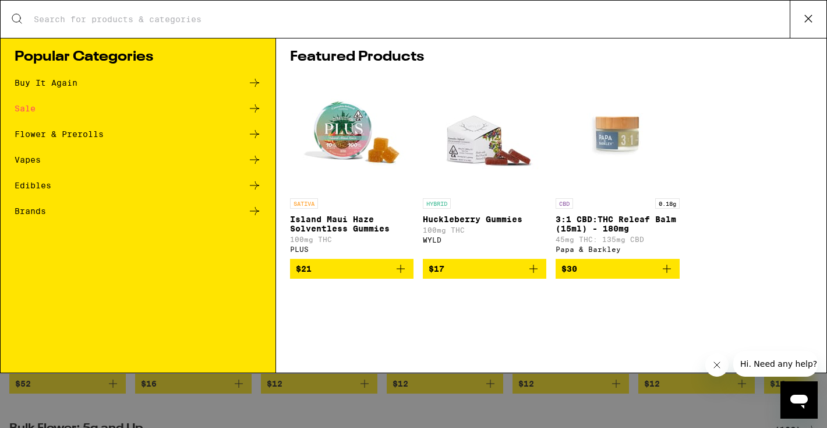
click at [807, 15] on icon at bounding box center [808, 18] width 17 height 17
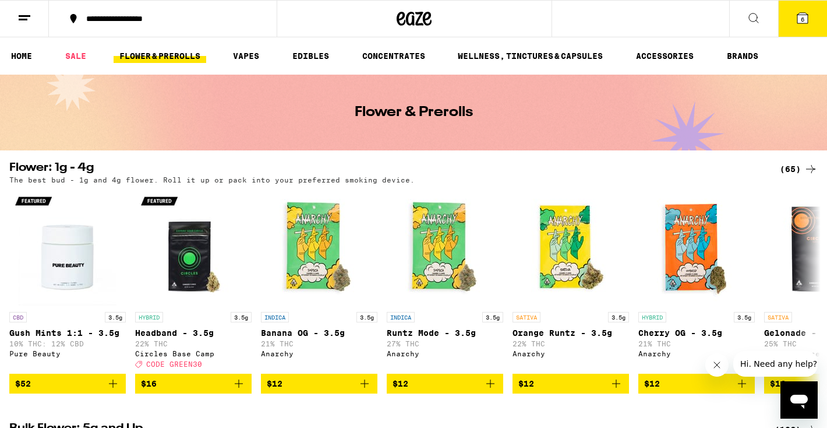
click at [805, 16] on icon at bounding box center [803, 18] width 10 height 10
